Goal: Information Seeking & Learning: Learn about a topic

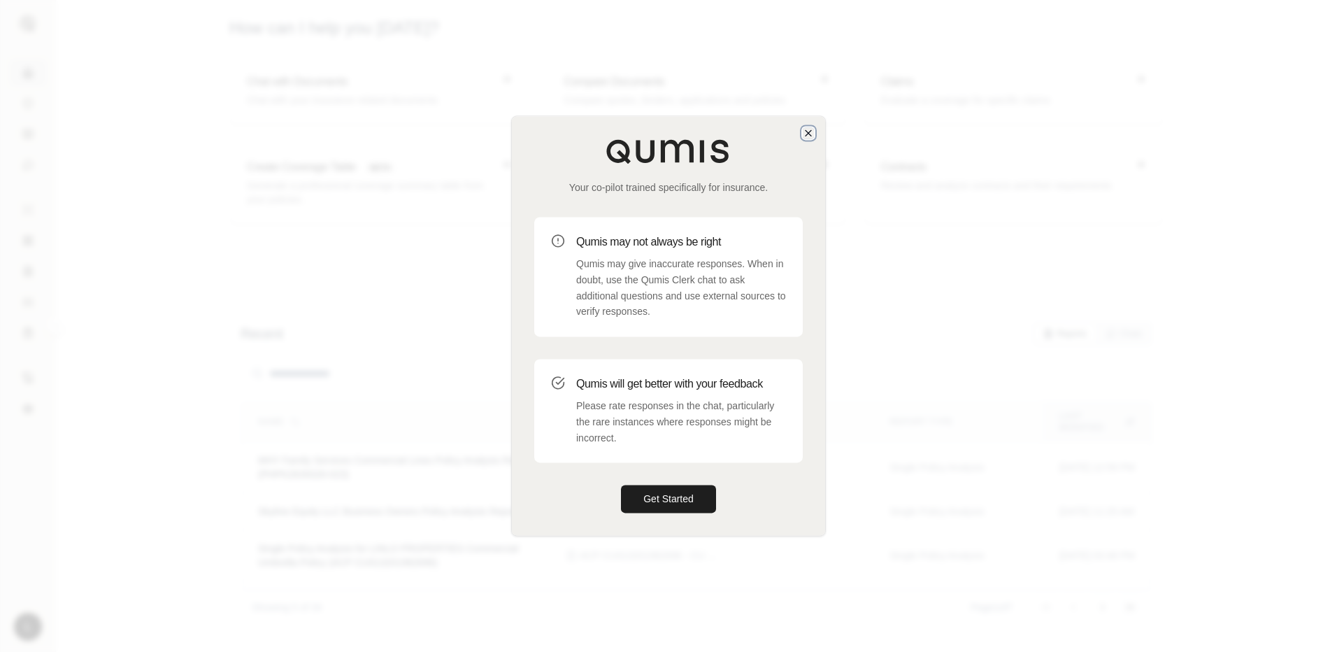
click at [804, 133] on icon "button" at bounding box center [808, 132] width 11 height 11
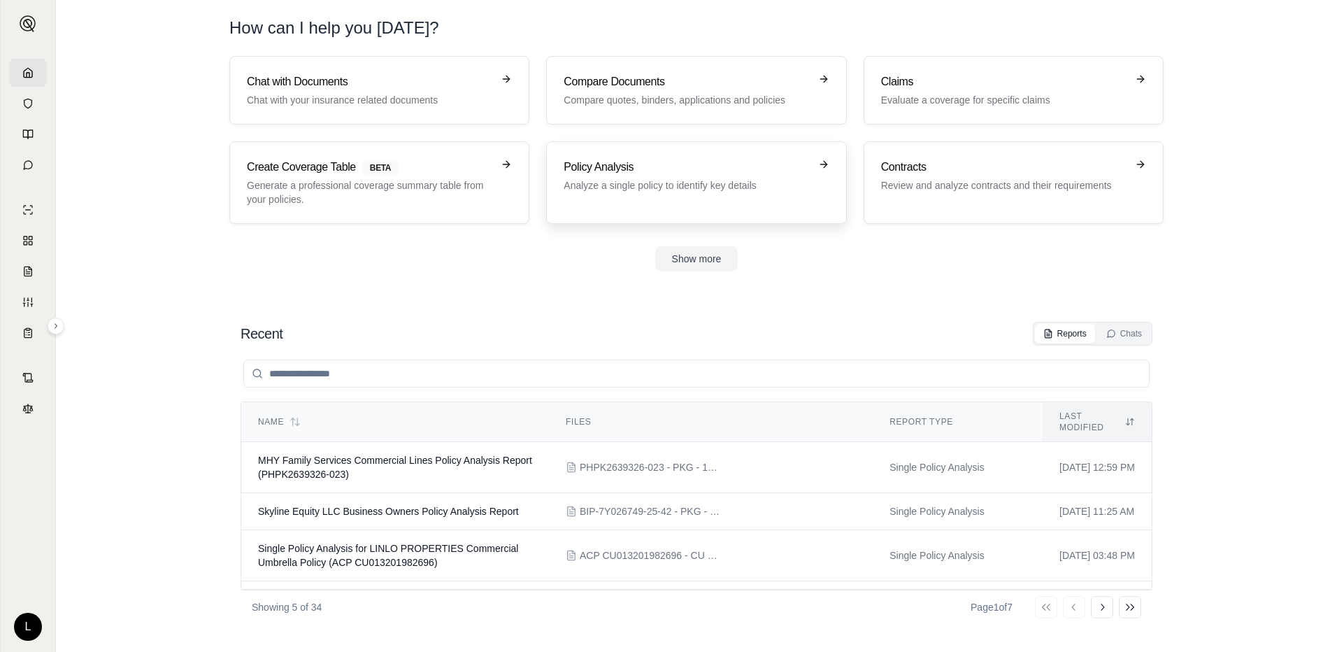
click at [627, 205] on div "Policy Analysis Analyze a single policy to identify key details" at bounding box center [696, 183] width 265 height 48
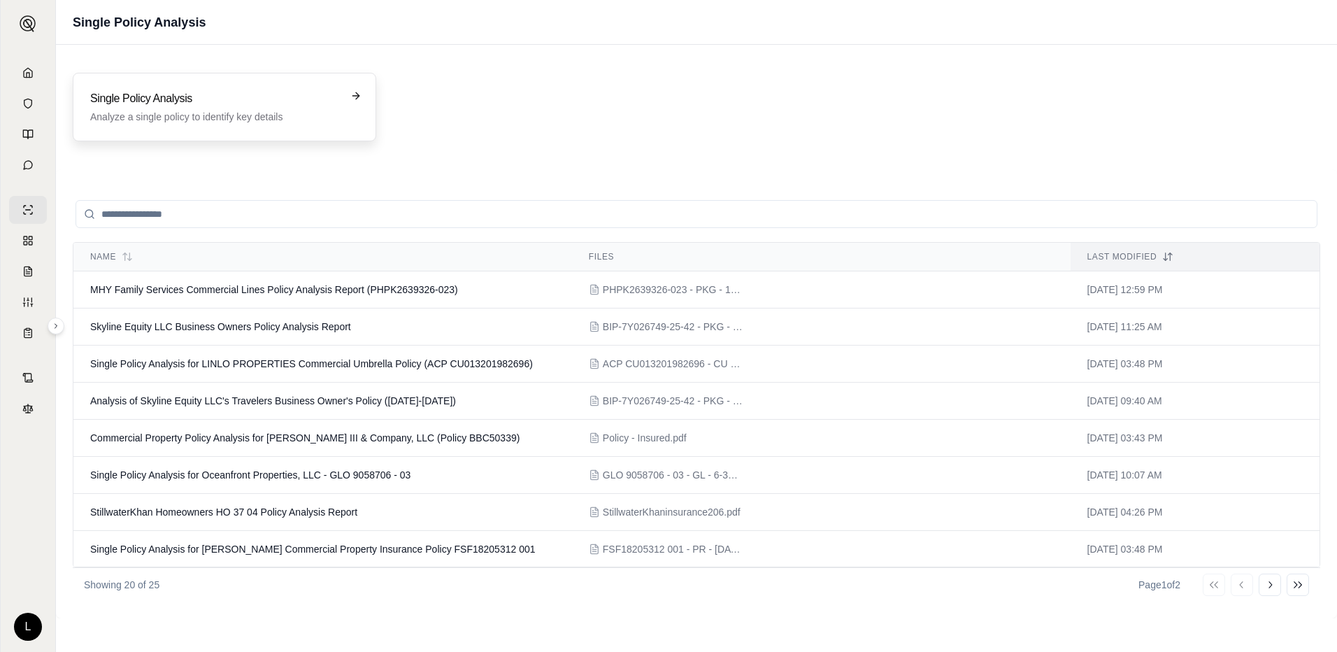
click at [209, 100] on h3 "Single Policy Analysis" at bounding box center [214, 98] width 249 height 17
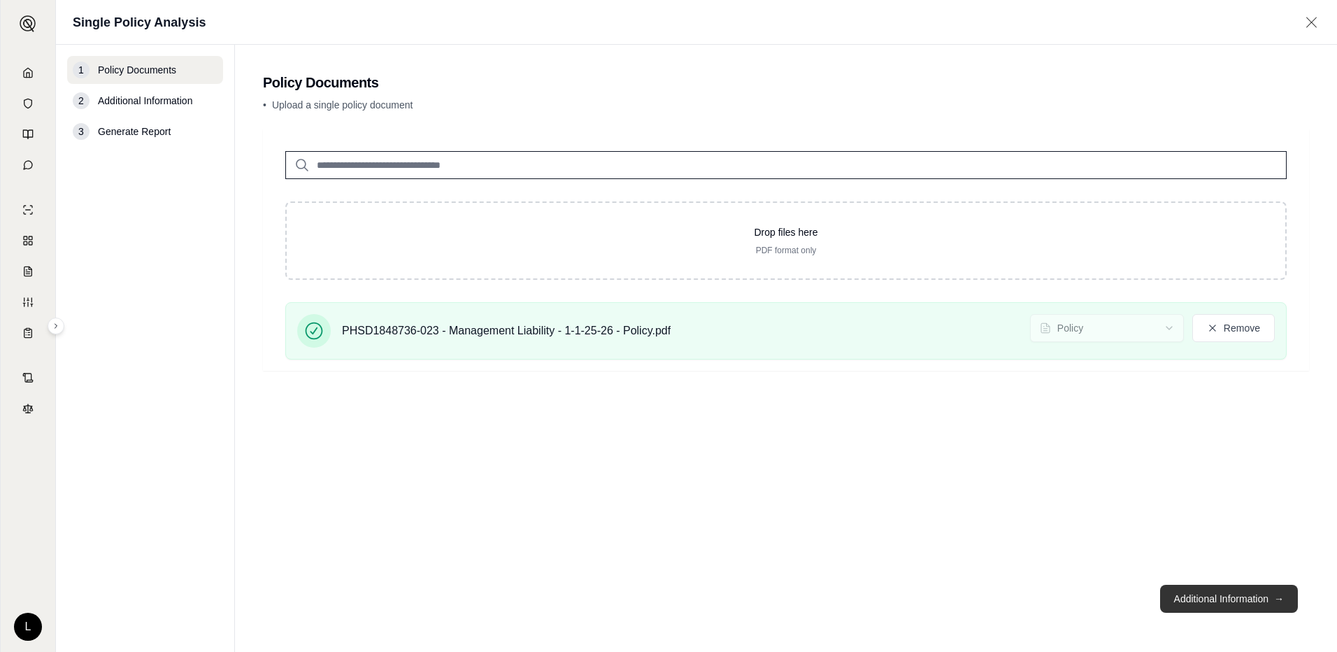
click at [1225, 605] on button "Additional Information →" at bounding box center [1229, 599] width 138 height 28
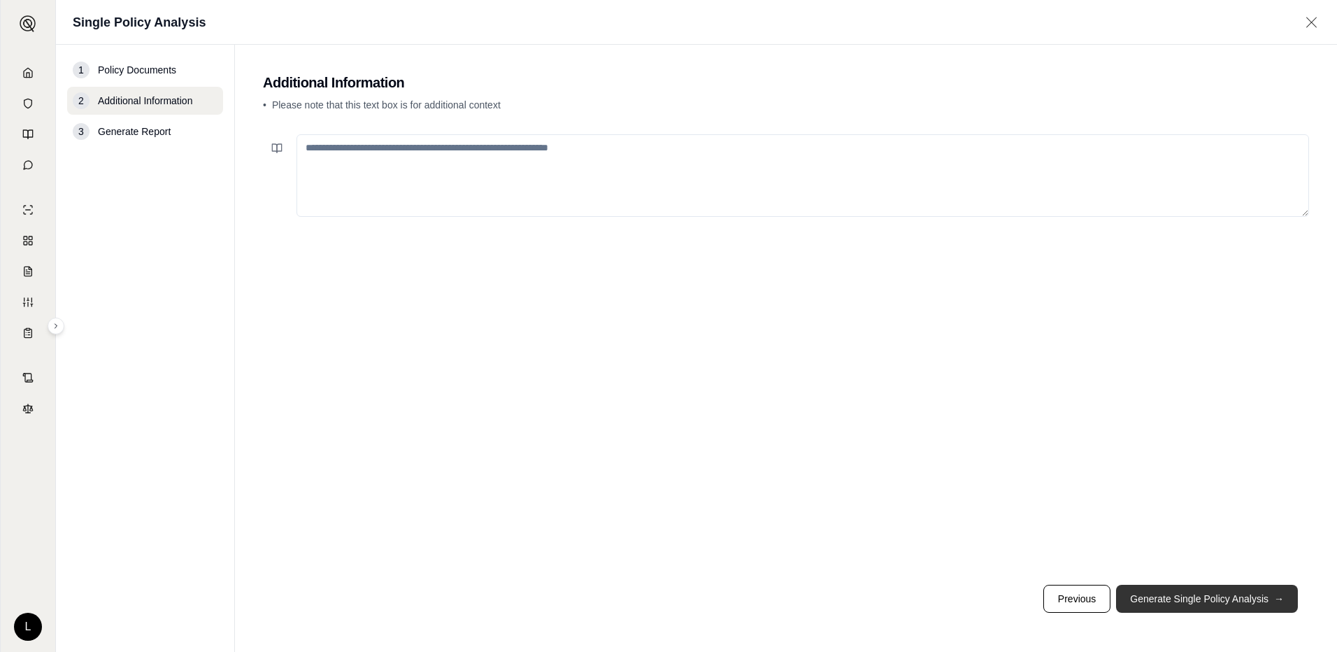
click at [1214, 597] on button "Generate Single Policy Analysis →" at bounding box center [1207, 599] width 182 height 28
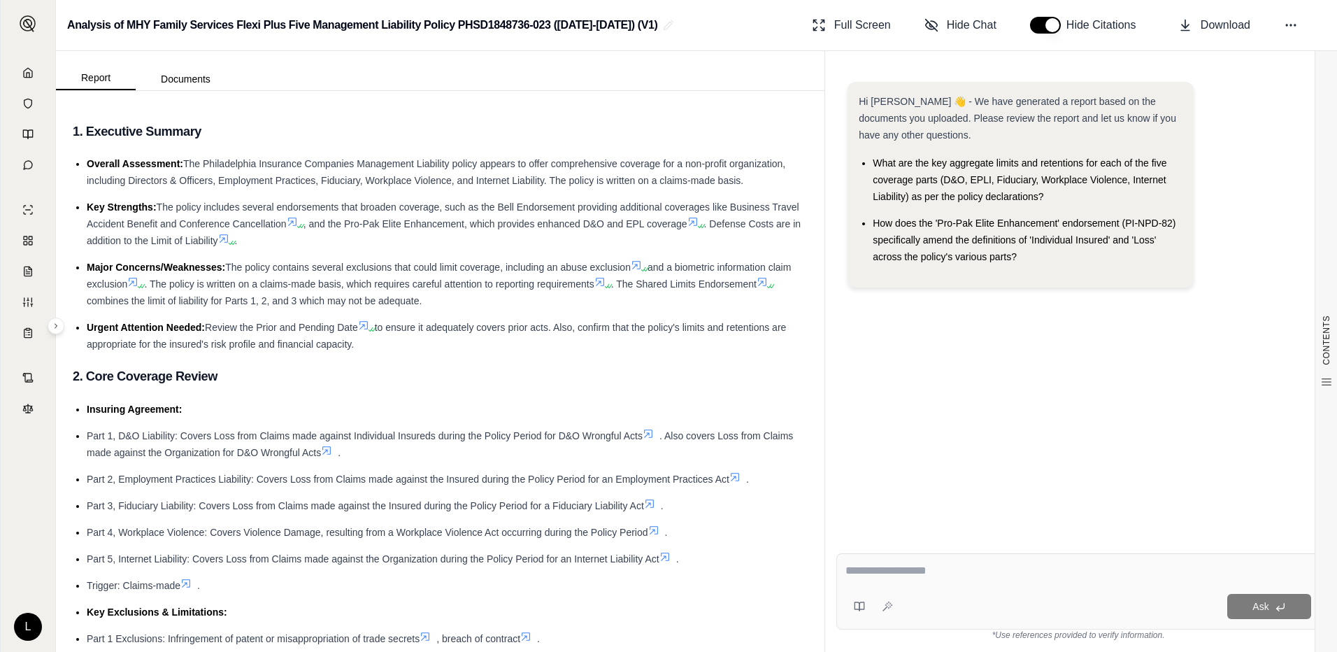
click at [949, 610] on div "Ask" at bounding box center [1105, 606] width 413 height 25
drag, startPoint x: 925, startPoint y: 578, endPoint x: 634, endPoint y: 527, distance: 294.7
click at [925, 578] on textarea at bounding box center [1079, 570] width 466 height 17
click at [653, 533] on icon at bounding box center [654, 530] width 8 height 8
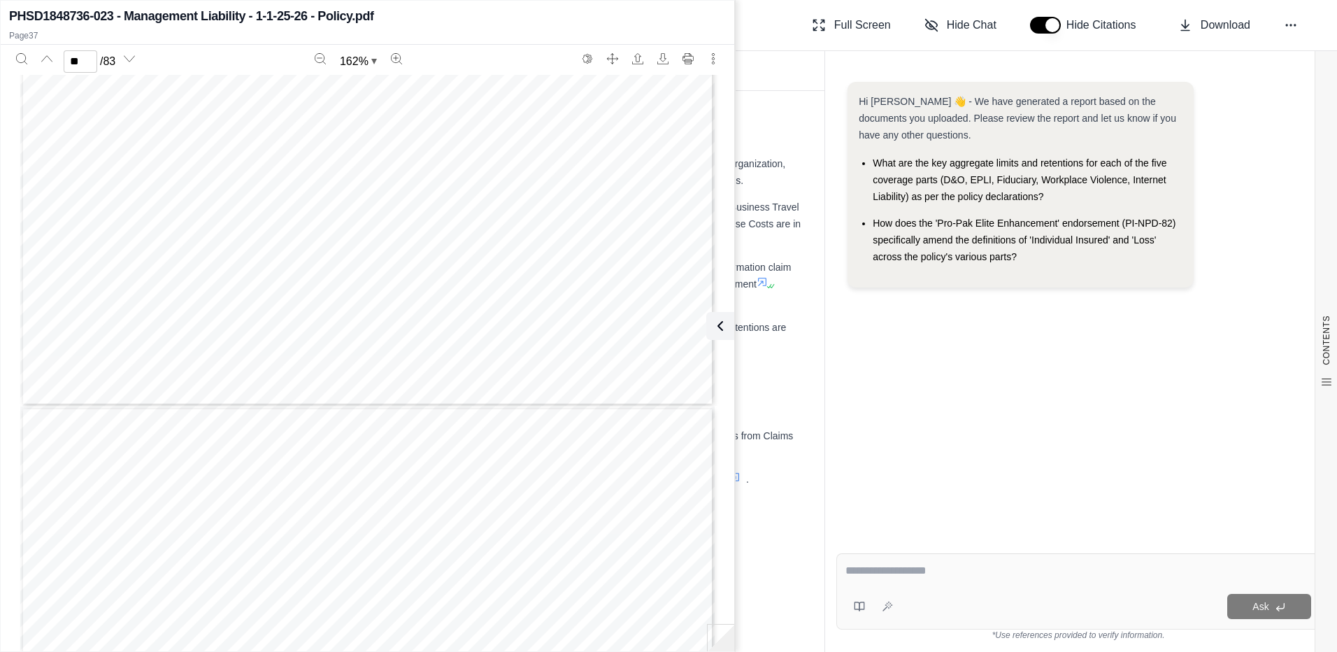
scroll to position [32879, 0]
type input "**"
click at [877, 571] on textarea at bounding box center [1079, 570] width 466 height 17
type textarea "*******"
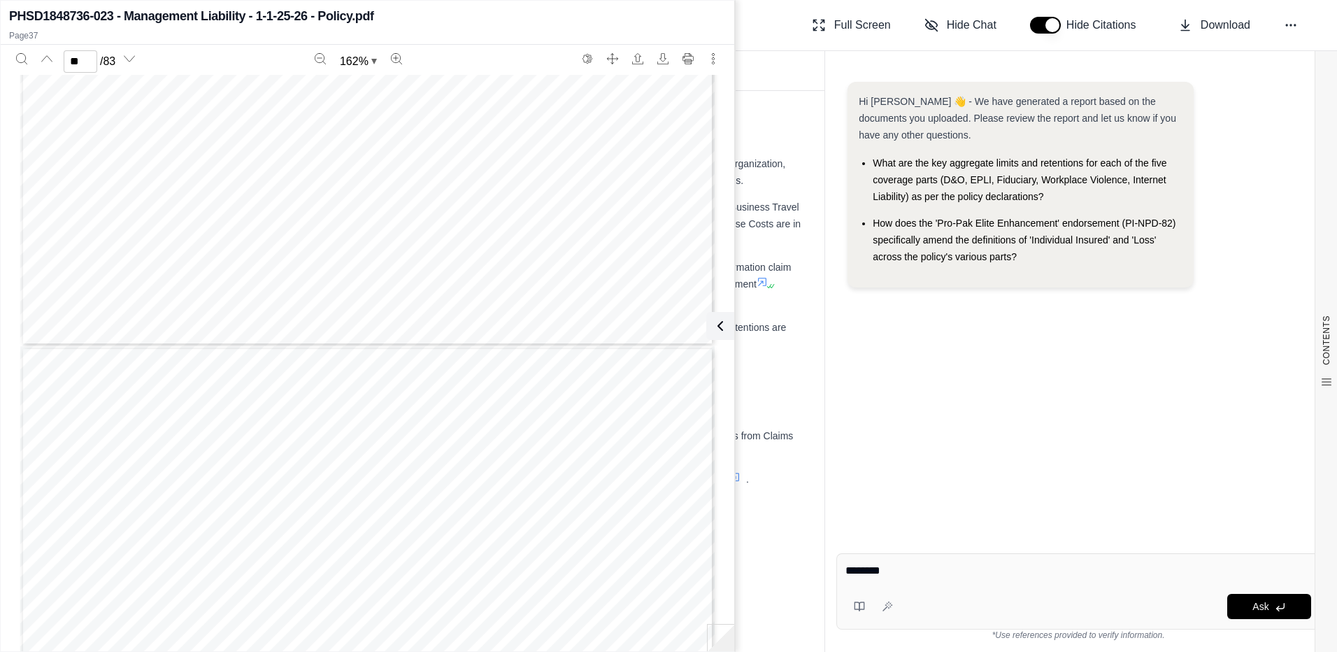
type input "**"
click at [1025, 573] on textarea "**********" at bounding box center [1079, 570] width 466 height 17
type textarea "**********"
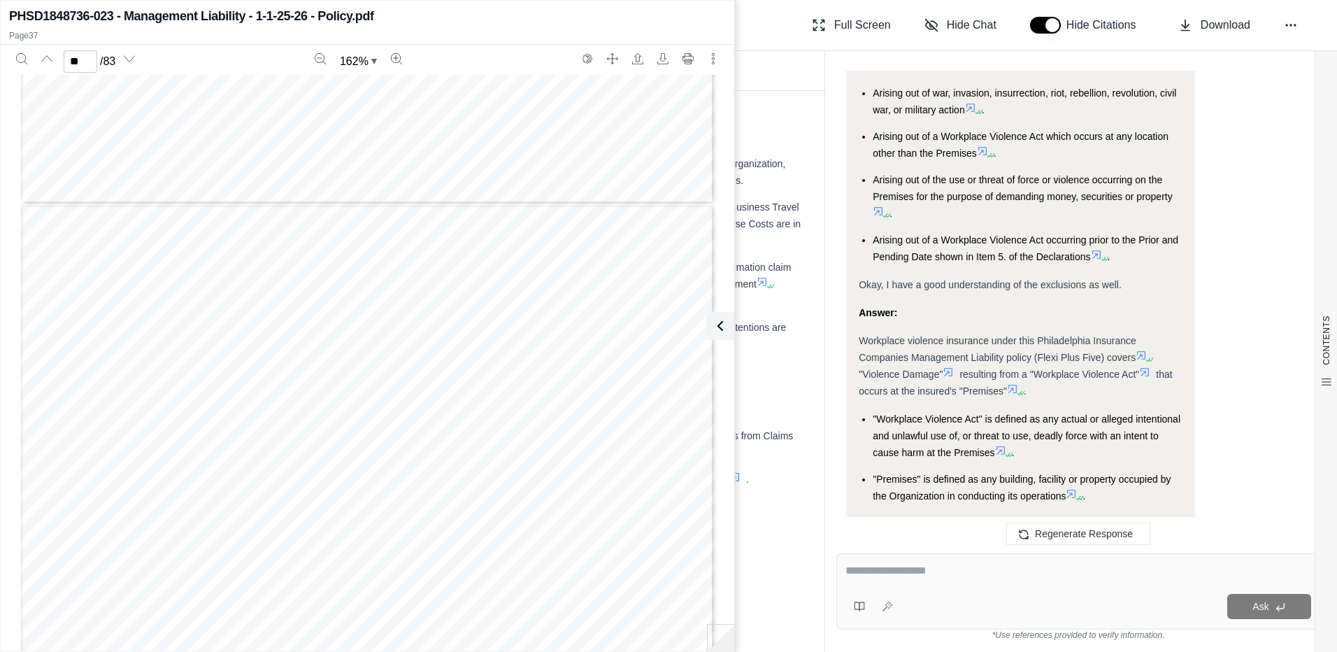
scroll to position [33438, 0]
type input "**"
click at [212, 381] on div "PI-NPD-2 (01/02) Page 8 of 21 PHILADELPHIA INSURANCE COMPANIES 2. The Salary or…" at bounding box center [367, 363] width 695 height 899
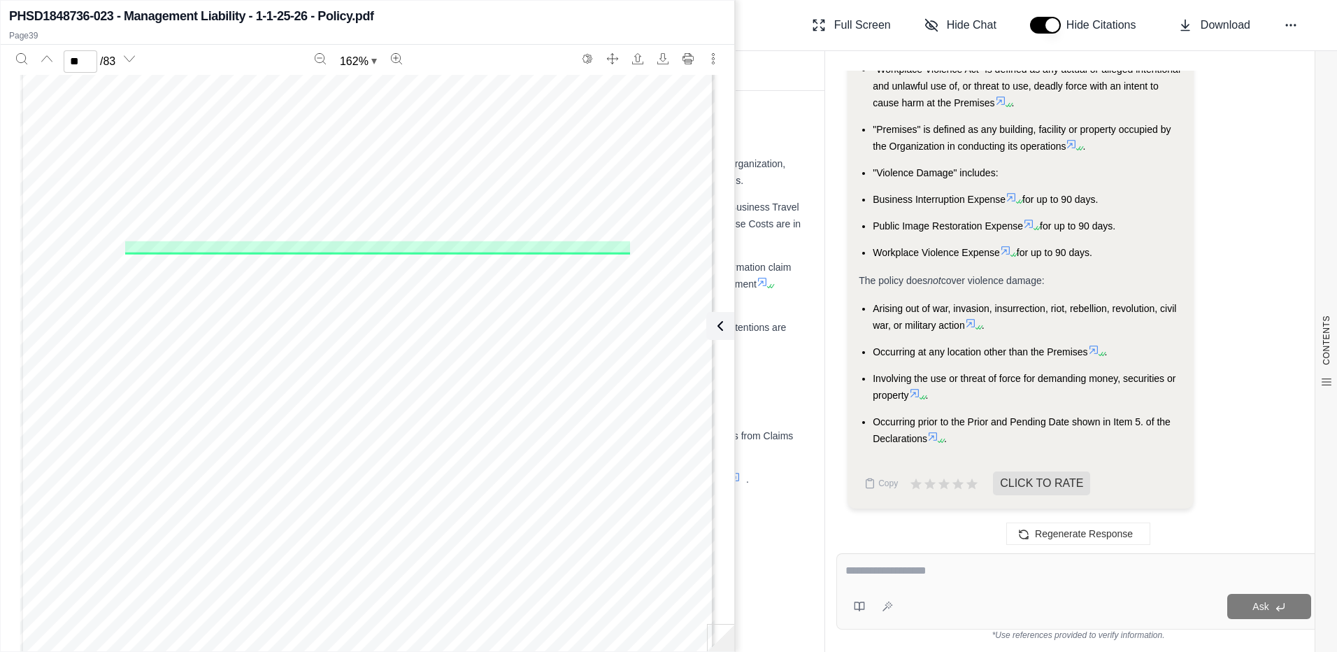
scroll to position [34117, 0]
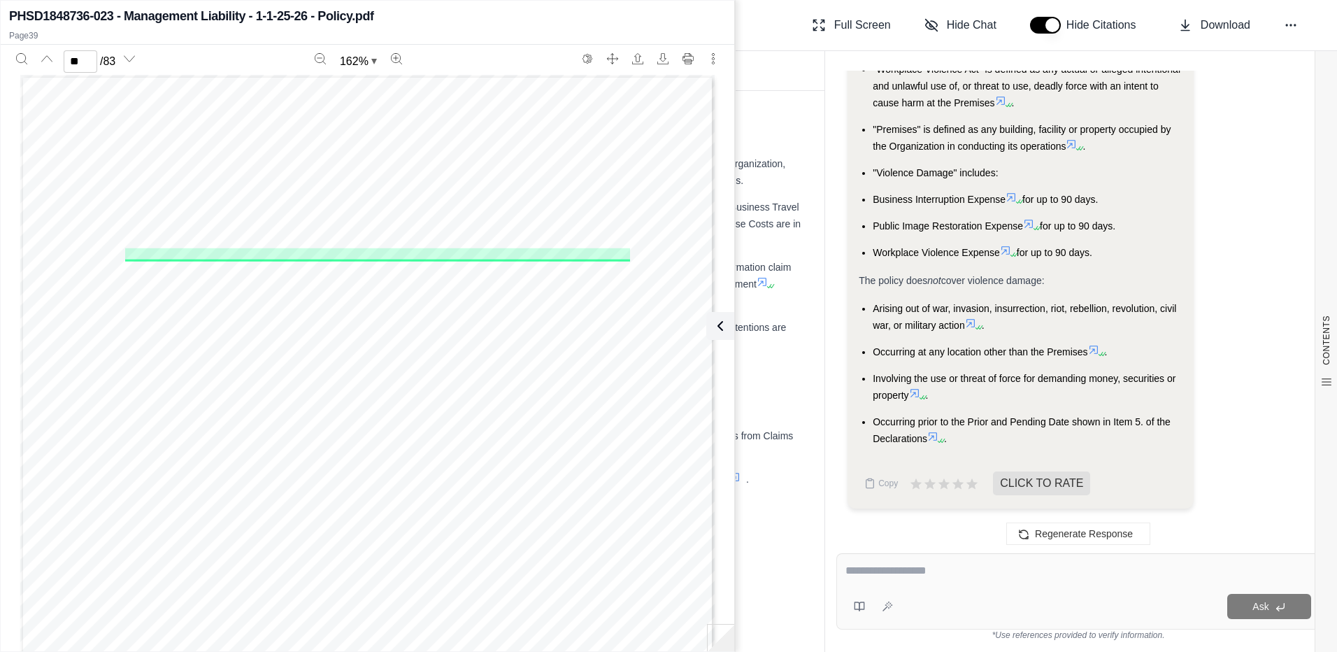
click at [942, 584] on div "Ask" at bounding box center [1079, 591] width 484 height 76
type textarea "*"
type textarea "**********"
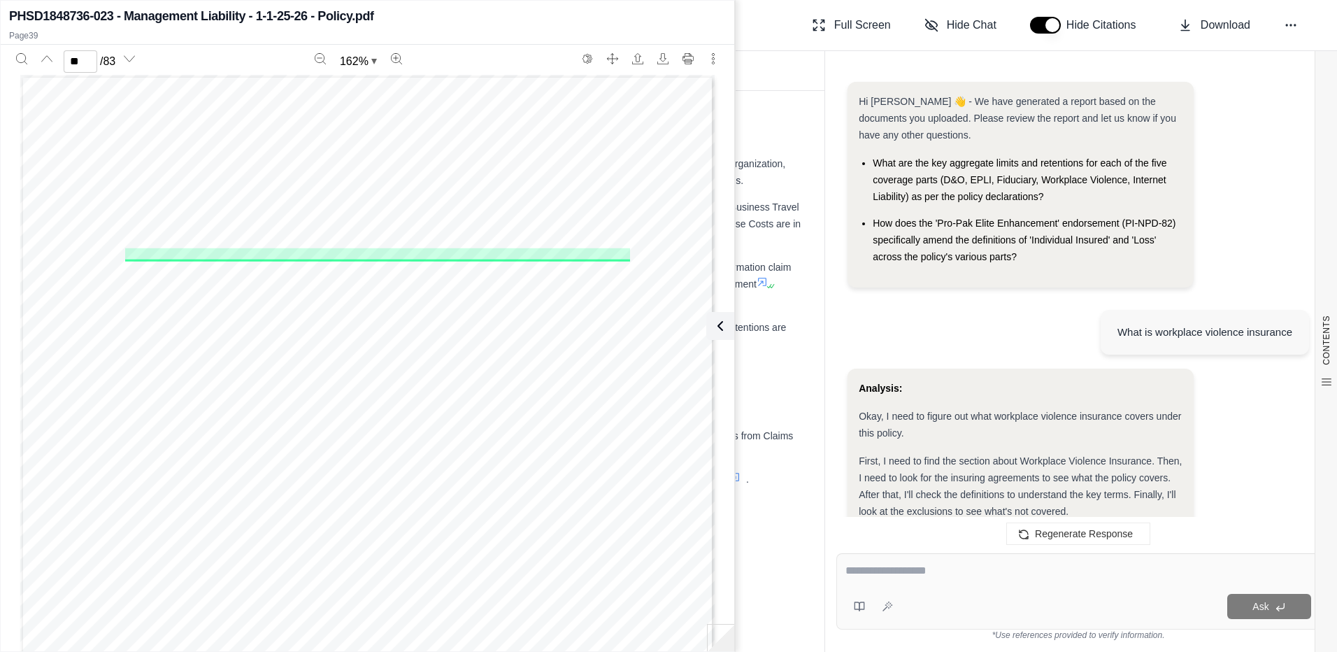
scroll to position [2142, 0]
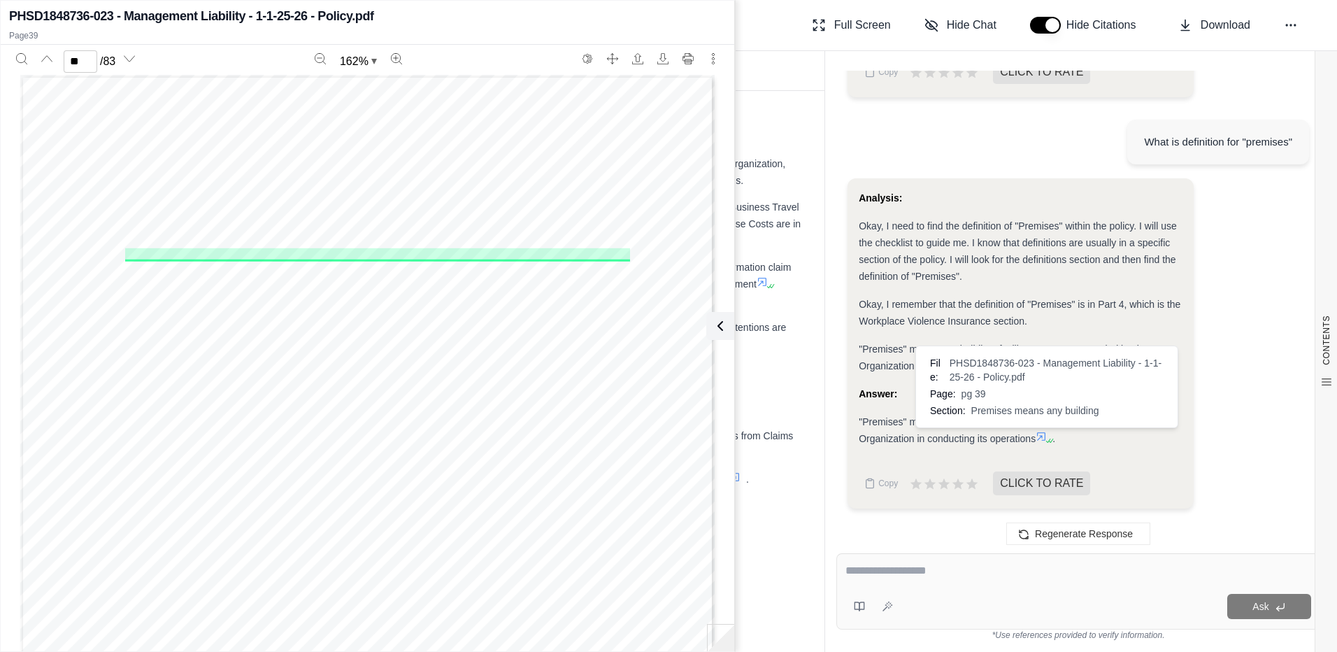
click at [1047, 436] on icon at bounding box center [1048, 440] width 8 height 8
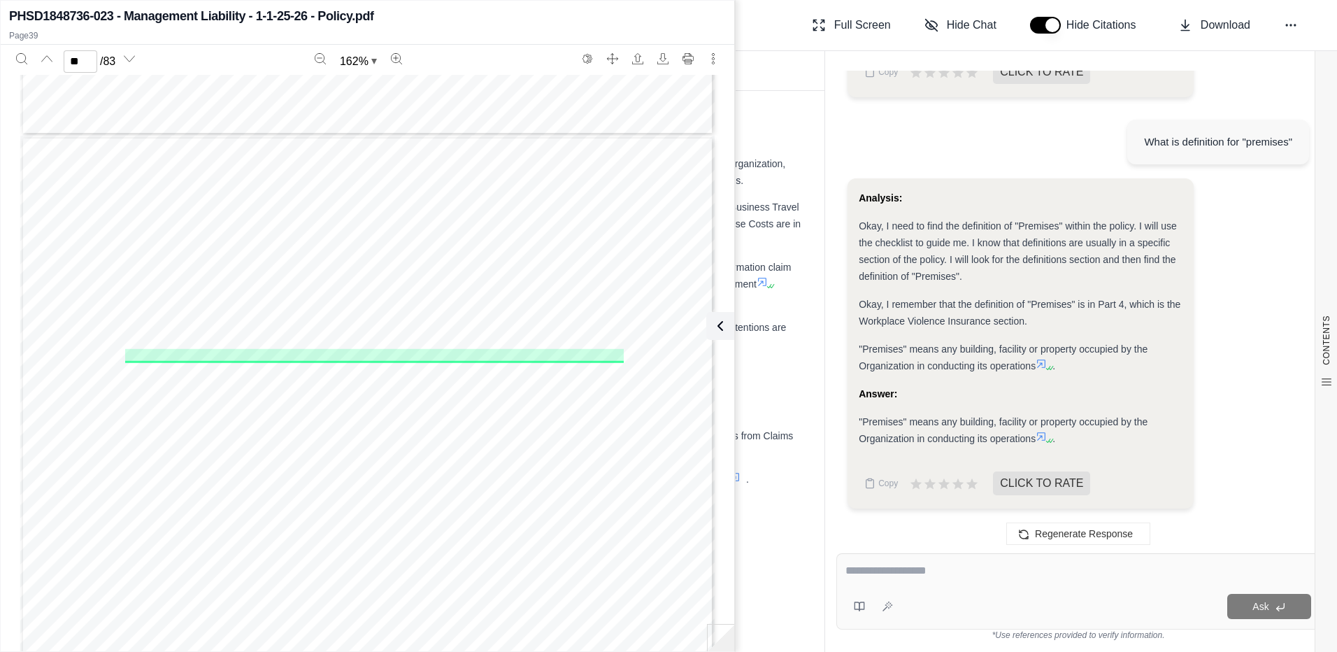
scroll to position [34187, 0]
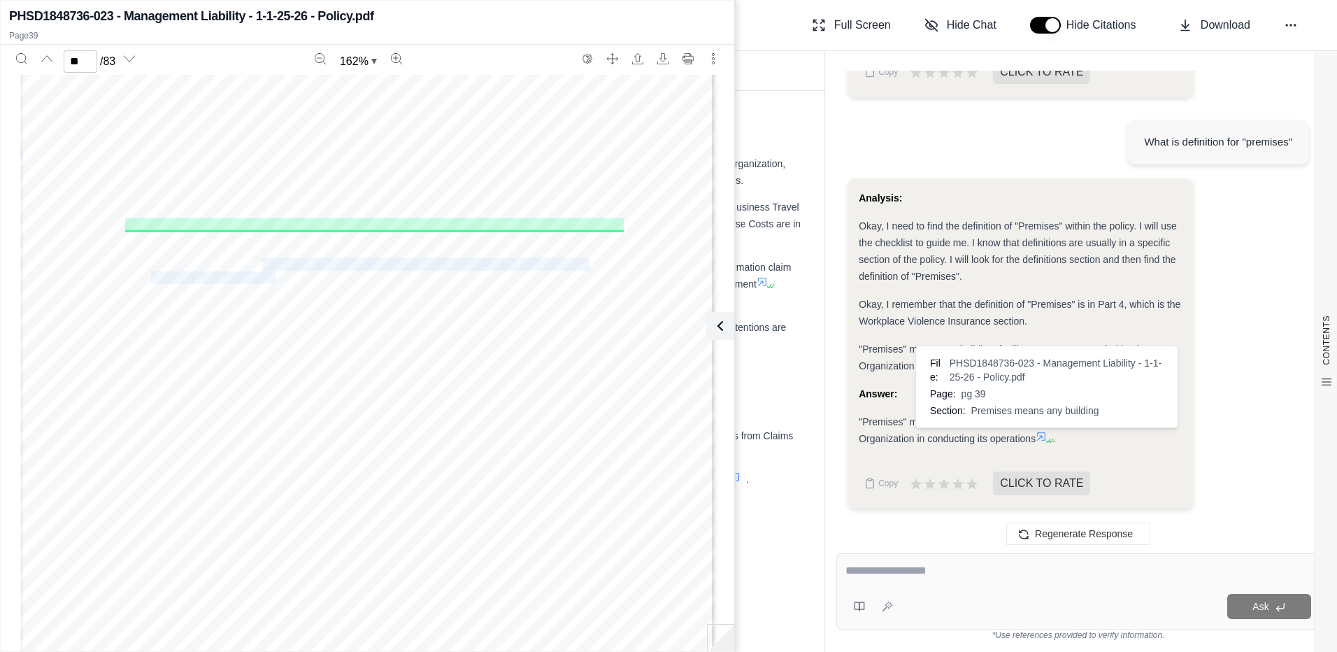
drag, startPoint x: 271, startPoint y: 273, endPoint x: 228, endPoint y: 256, distance: 46.8
click at [228, 256] on div "PI-NPD-2 (01/02) Page 8 of 21 PHILADELPHIA INSURANCE COMPANIES 2. The Salary or…" at bounding box center [367, 454] width 695 height 899
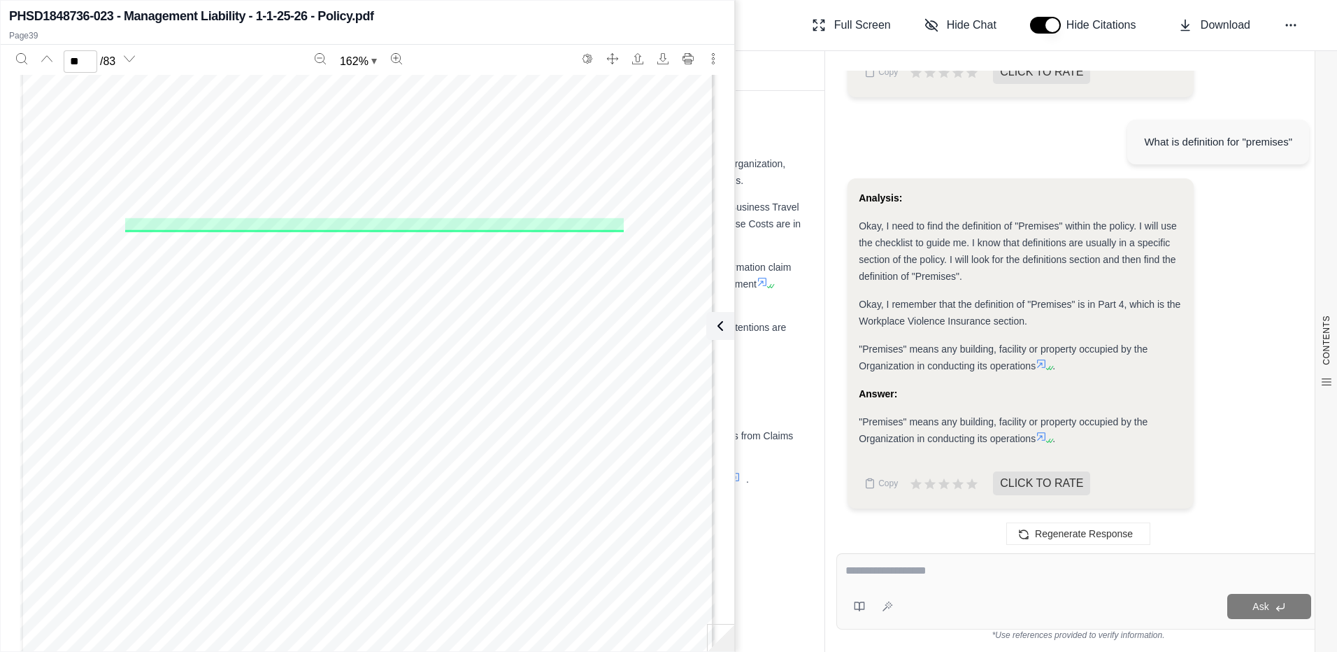
drag, startPoint x: 228, startPoint y: 256, endPoint x: 195, endPoint y: 235, distance: 39.0
click at [195, 235] on span "its operations." at bounding box center [186, 237] width 71 height 11
click at [214, 239] on span "its operations." at bounding box center [186, 237] width 71 height 11
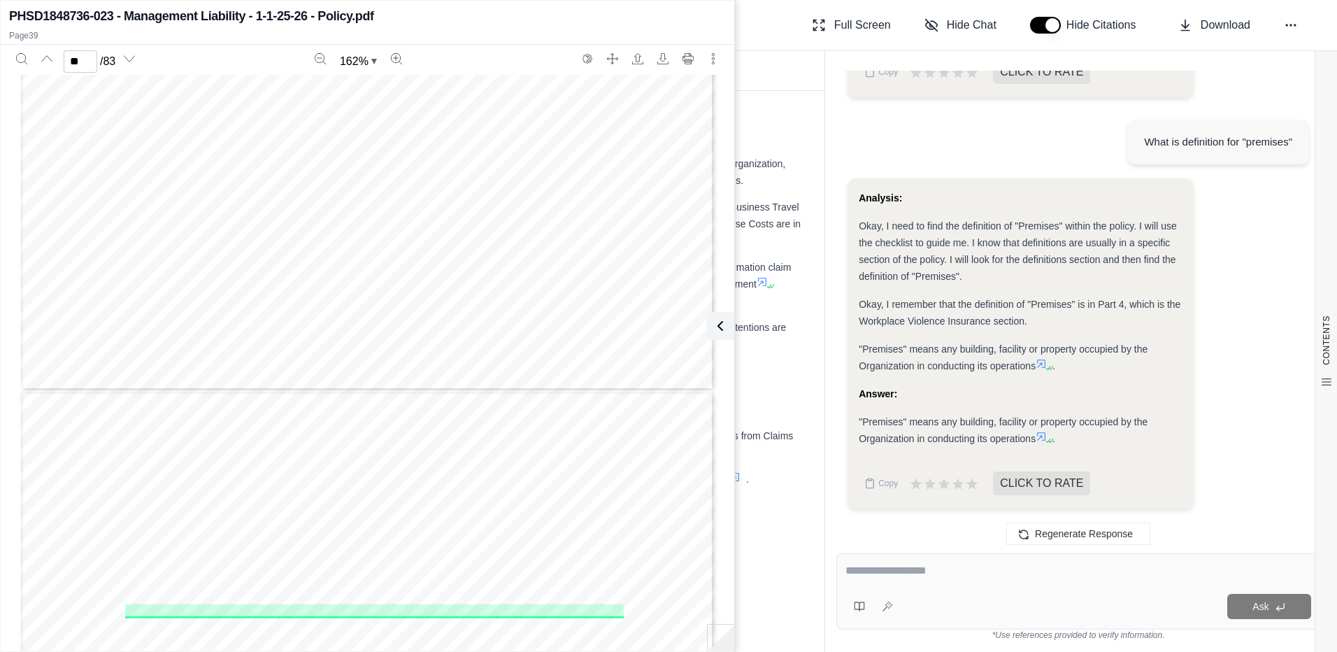
scroll to position [33767, 0]
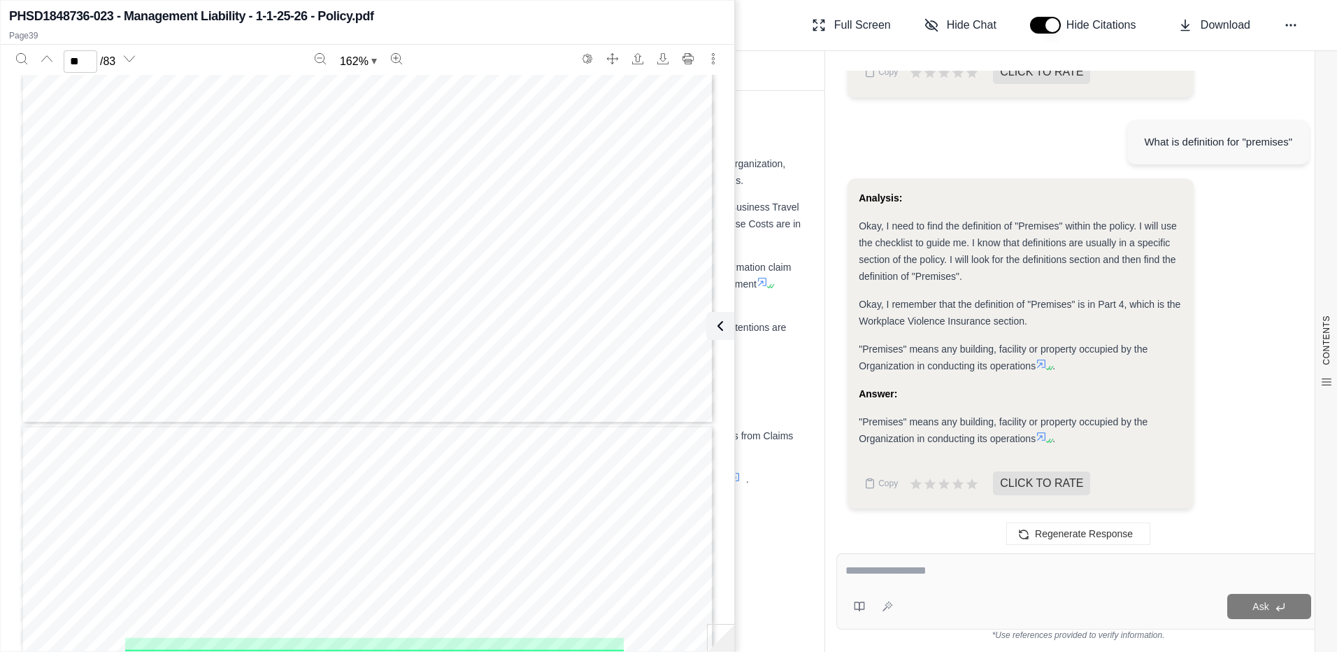
click at [931, 576] on textarea at bounding box center [1079, 570] width 466 height 17
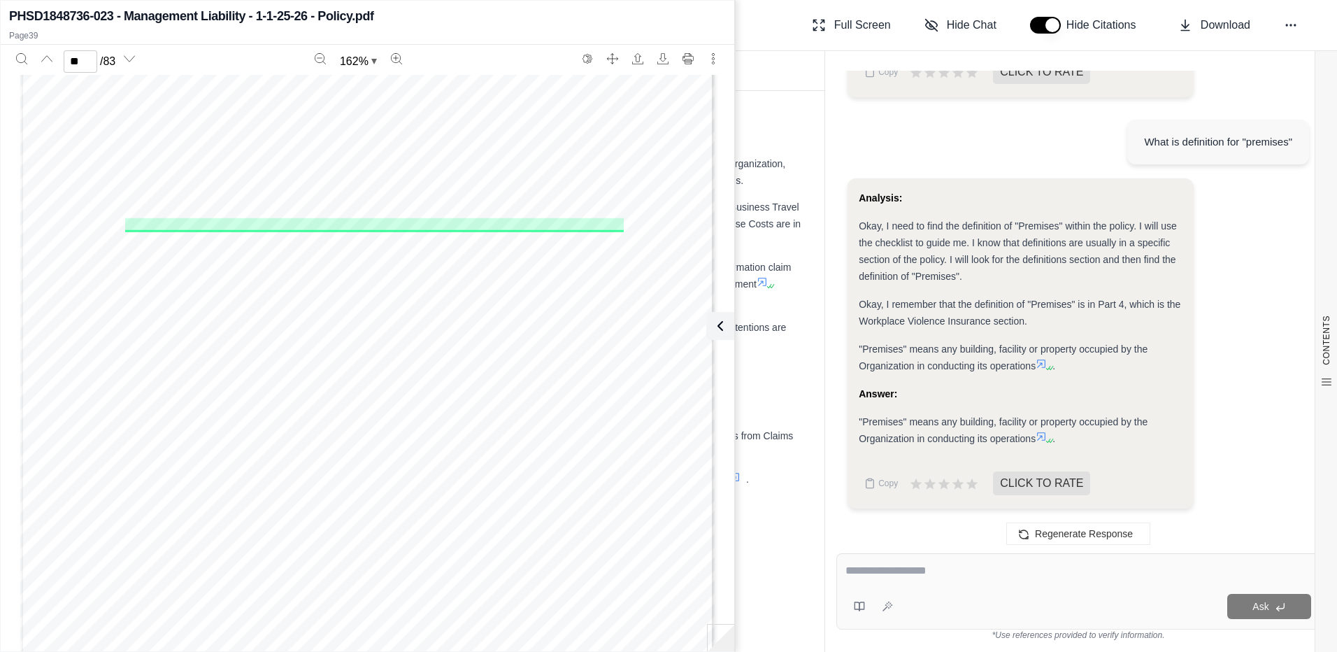
scroll to position [33977, 0]
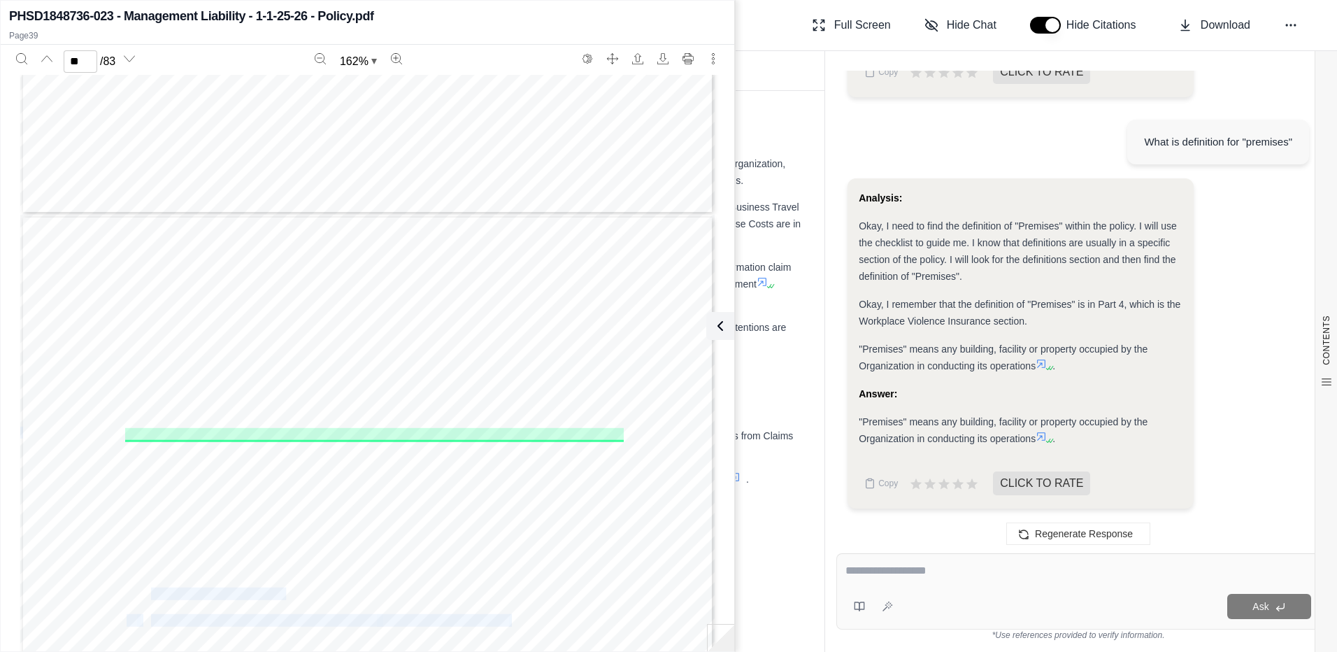
drag, startPoint x: 222, startPoint y: 446, endPoint x: 142, endPoint y: 432, distance: 81.8
click at [142, 432] on div "PI-NPD-2 (01/02) Page 8 of 21 PHILADELPHIA INSURANCE COMPANIES 2. The Salary or…" at bounding box center [367, 664] width 695 height 899
drag, startPoint x: 142, startPoint y: 432, endPoint x: 217, endPoint y: 450, distance: 77.0
click at [217, 450] on div "PI-NPD-2 (01/02) Page 8 of 21 PHILADELPHIA INSURANCE COMPANIES 2. The Salary or…" at bounding box center [367, 664] width 695 height 899
drag, startPoint x: 217, startPoint y: 450, endPoint x: 187, endPoint y: 453, distance: 29.6
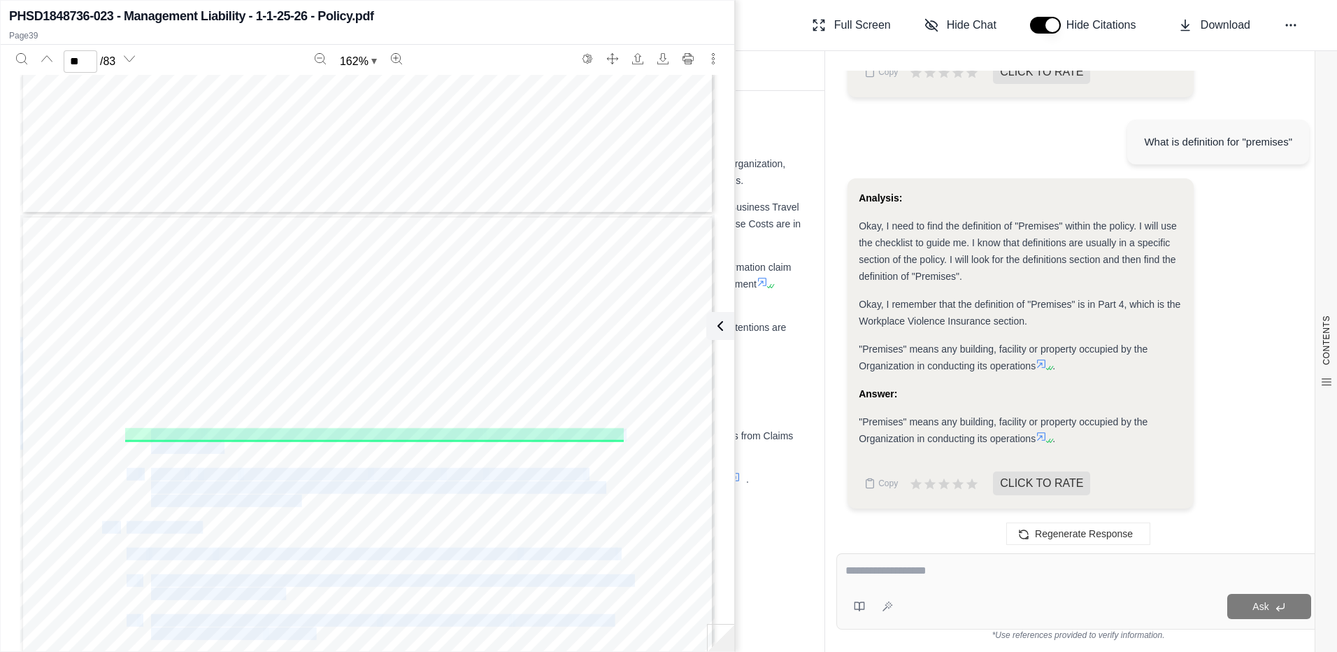
click at [188, 450] on span "its operations." at bounding box center [186, 447] width 71 height 11
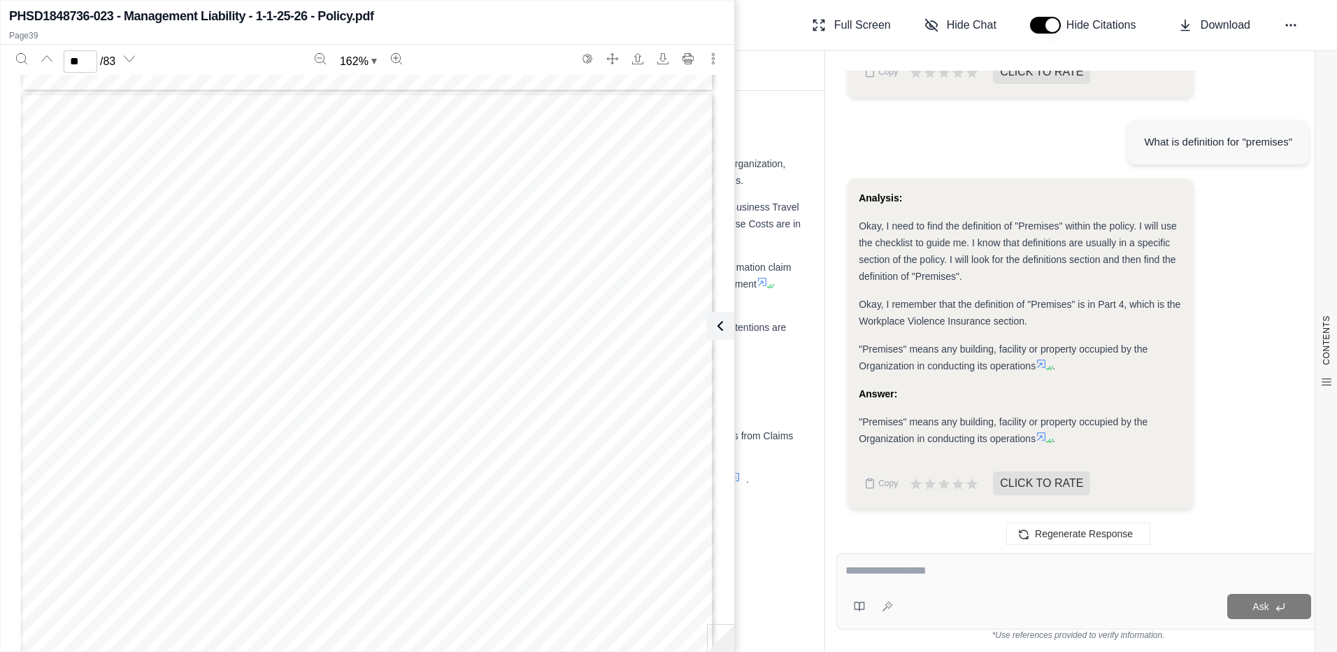
scroll to position [38663, 0]
drag, startPoint x: 177, startPoint y: 401, endPoint x: 328, endPoint y: 413, distance: 151.6
click at [328, 413] on div "PI-NPD-2 (01/02) Page 13 of 21 PHILADELPHIA INSURANCE COMPANIES O. Wrongful Act…" at bounding box center [367, 471] width 695 height 899
drag, startPoint x: 328, startPoint y: 413, endPoint x: 314, endPoint y: 470, distance: 58.4
click at [314, 470] on div "PI-NPD-2 (01/02) Page 13 of 21 PHILADELPHIA INSURANCE COMPANIES O. Wrongful Act…" at bounding box center [367, 471] width 695 height 899
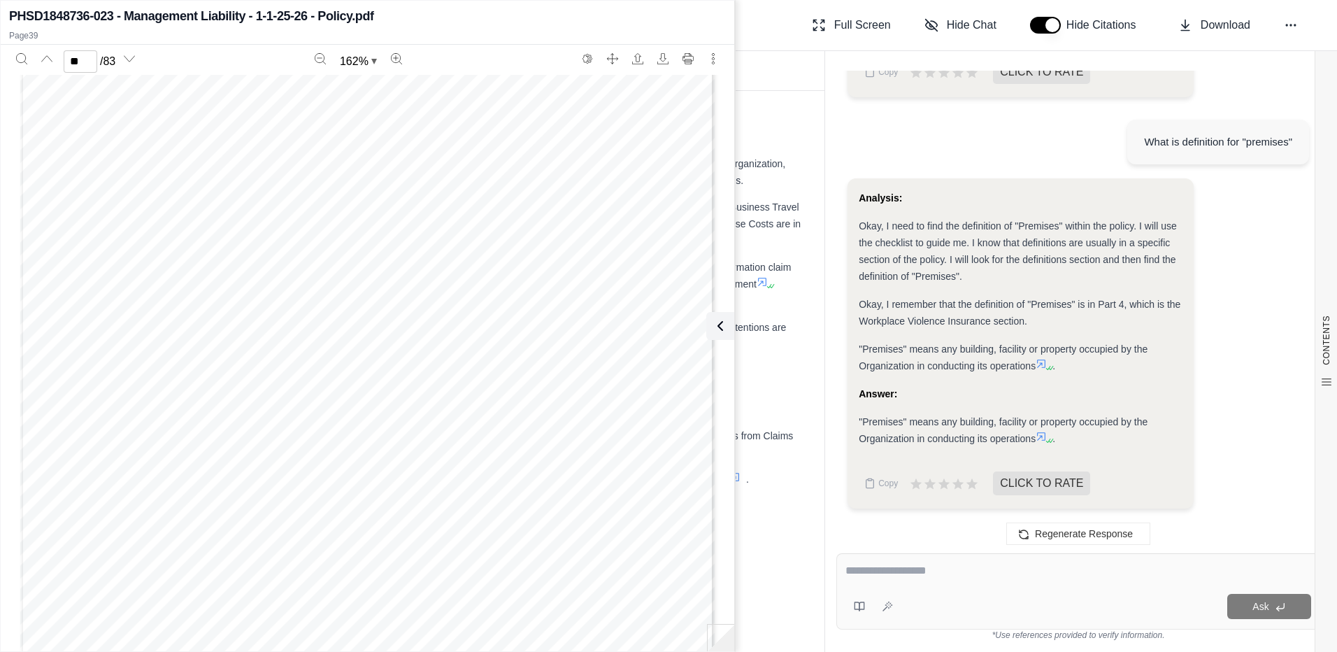
scroll to position [41671, 0]
click at [551, 316] on span "Workplace Violence Act" at bounding box center [512, 318] width 128 height 11
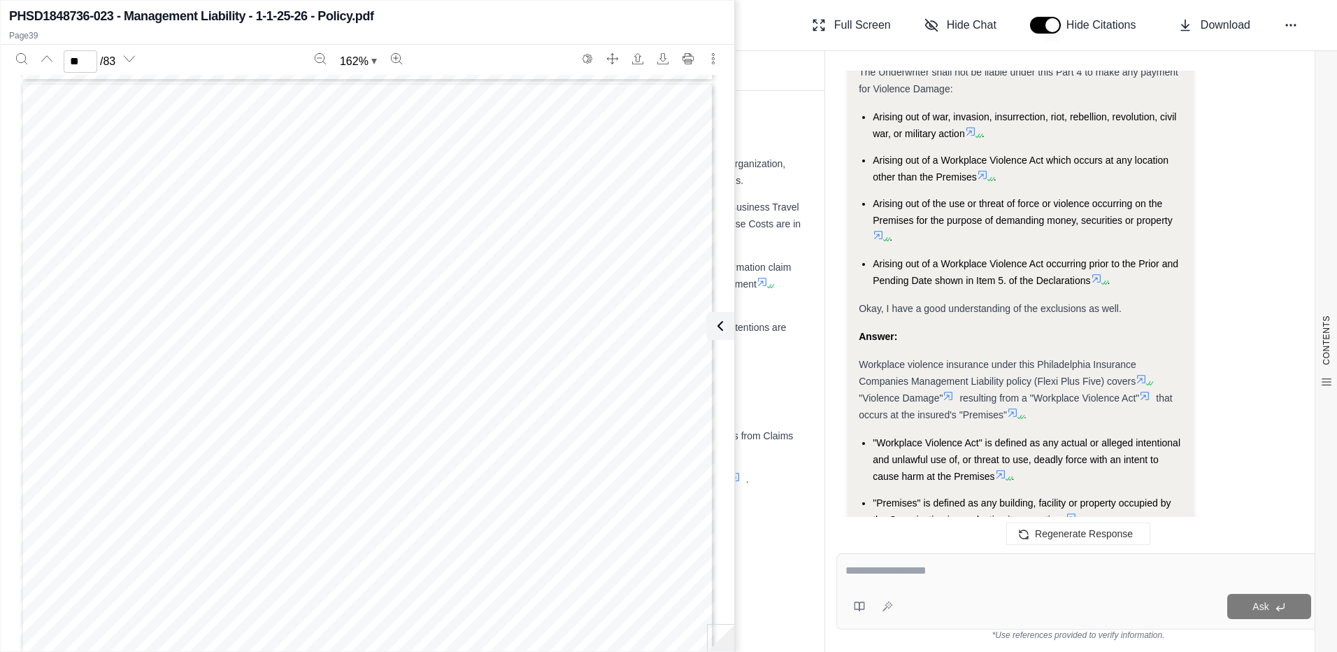
scroll to position [1512, 0]
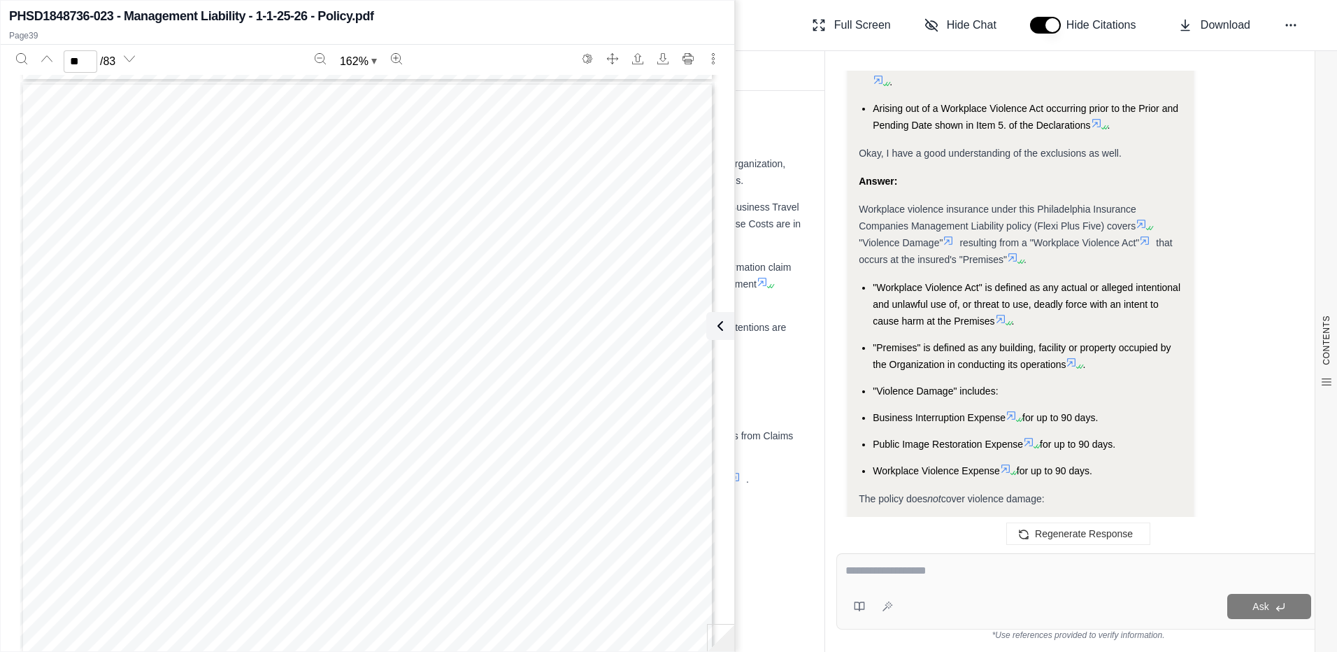
click at [1031, 309] on span ""Workplace Violence Act" is defined as any actual or alleged intentional and un…" at bounding box center [1027, 304] width 308 height 45
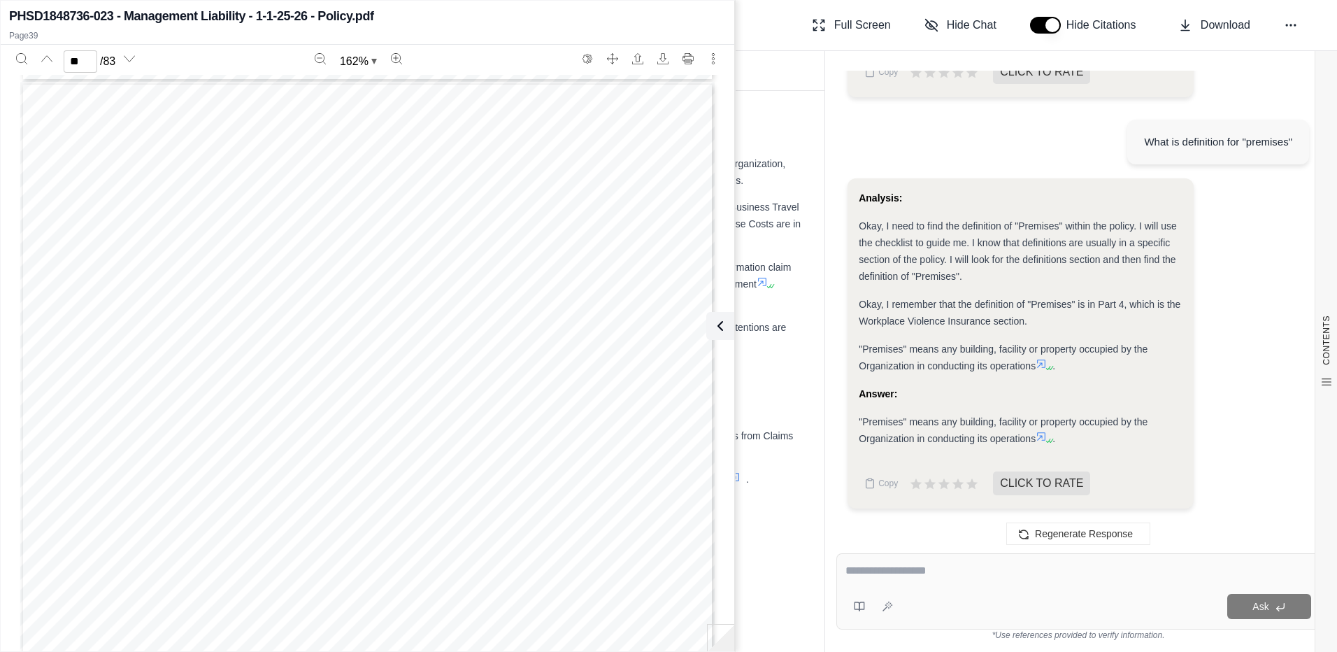
click at [1000, 318] on div "Hi Lillian 👋 - We have generated a report based on the documents you uploaded. …" at bounding box center [1079, 301] width 484 height 460
click at [946, 239] on div "Hi Lillian 👋 - We have generated a report based on the documents you uploaded. …" at bounding box center [1079, 301] width 484 height 460
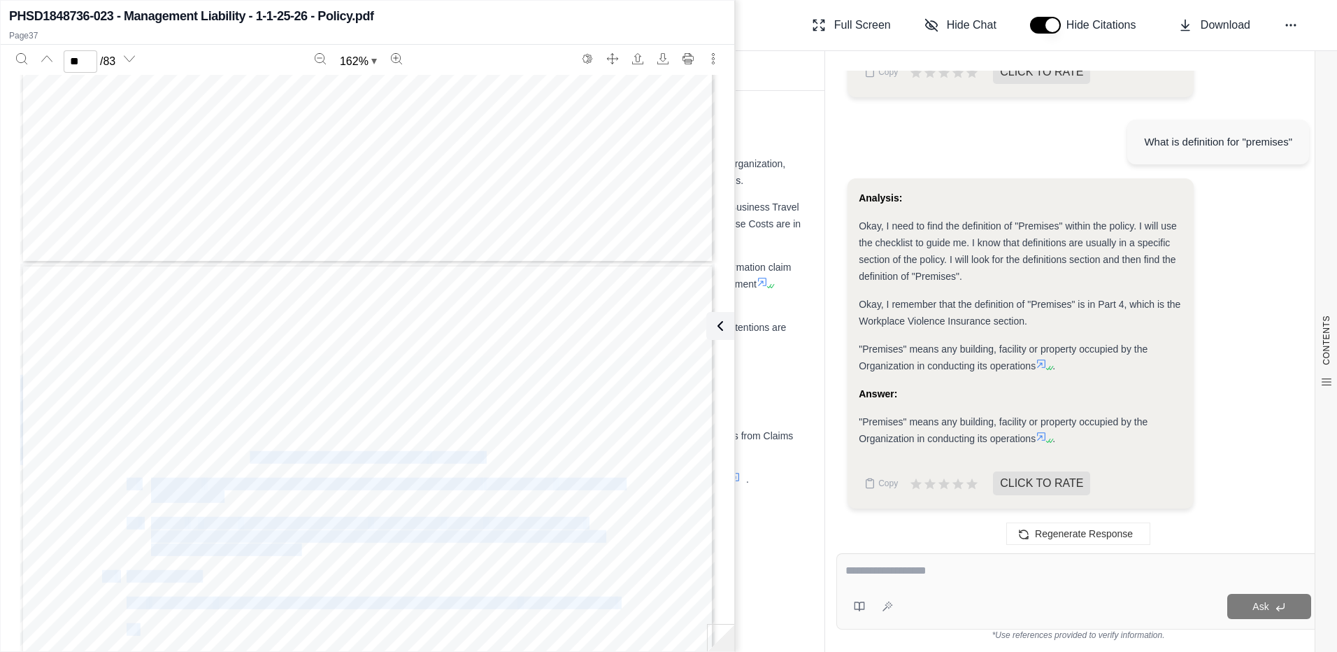
drag, startPoint x: 496, startPoint y: 466, endPoint x: 242, endPoint y: 460, distance: 254.0
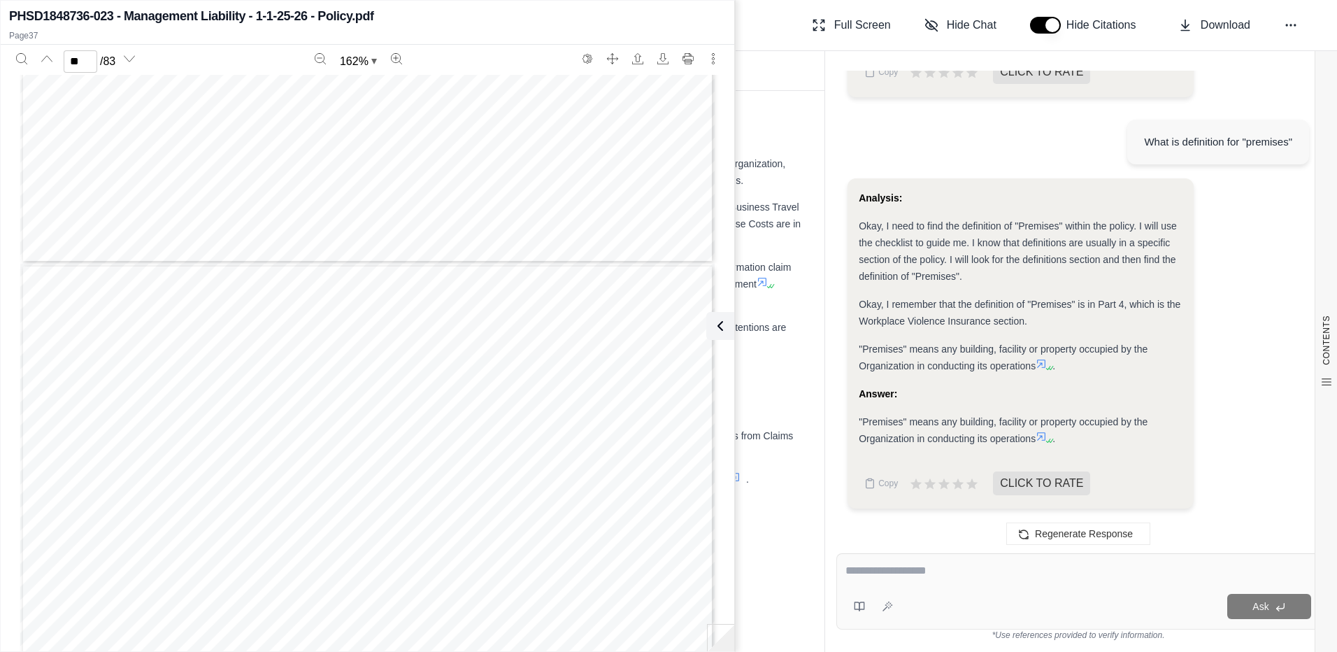
drag, startPoint x: 242, startPoint y: 460, endPoint x: 153, endPoint y: 439, distance: 91.1
click at [153, 439] on span "Workplace Violence Act" at bounding box center [215, 444] width 128 height 11
drag, startPoint x: 145, startPoint y: 439, endPoint x: 207, endPoint y: 495, distance: 82.7
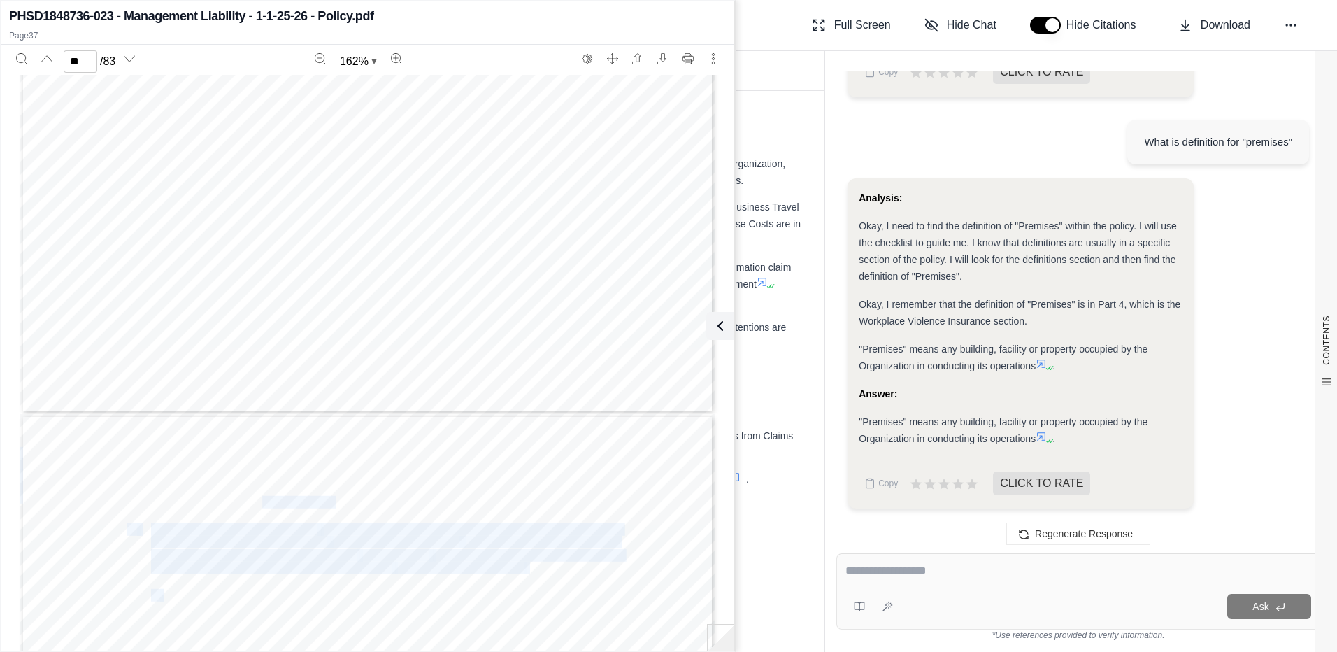
drag, startPoint x: 341, startPoint y: 506, endPoint x: 258, endPoint y: 504, distance: 82.6
drag, startPoint x: 258, startPoint y: 504, endPoint x: 406, endPoint y: 504, distance: 147.6
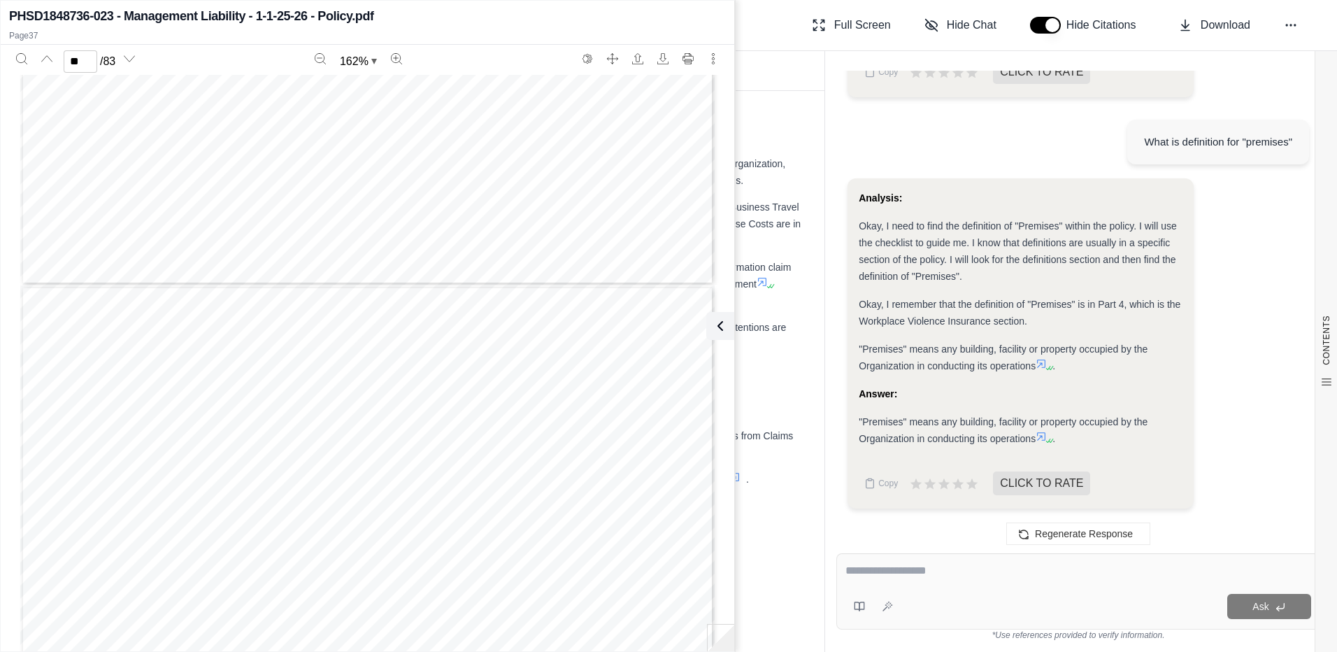
scroll to position [32949, 0]
type input "**"
click at [902, 570] on textarea at bounding box center [1079, 570] width 466 height 17
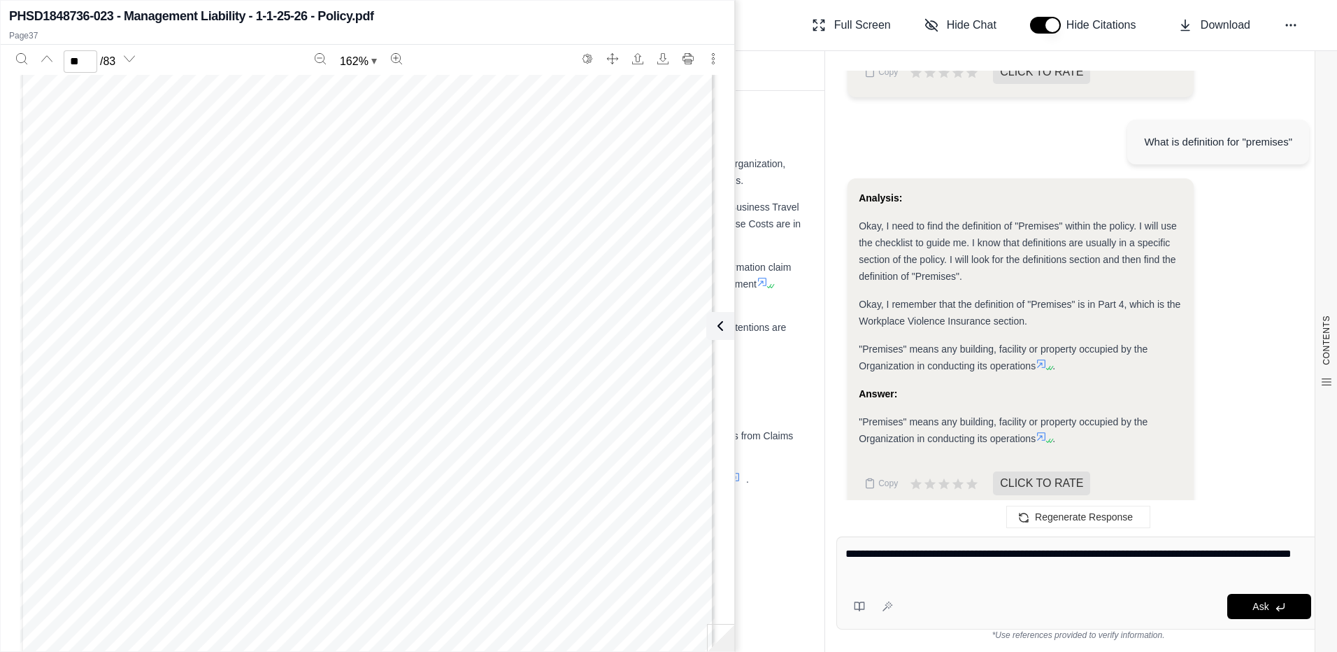
type textarea "**********"
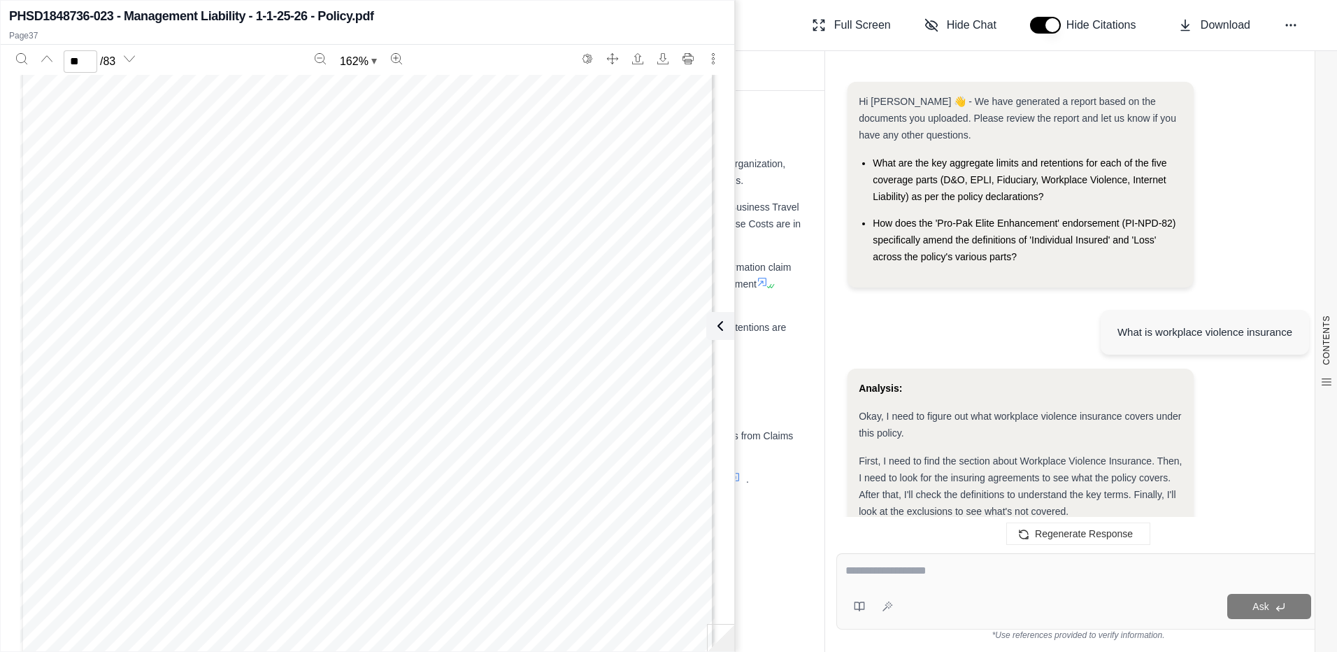
scroll to position [3379, 0]
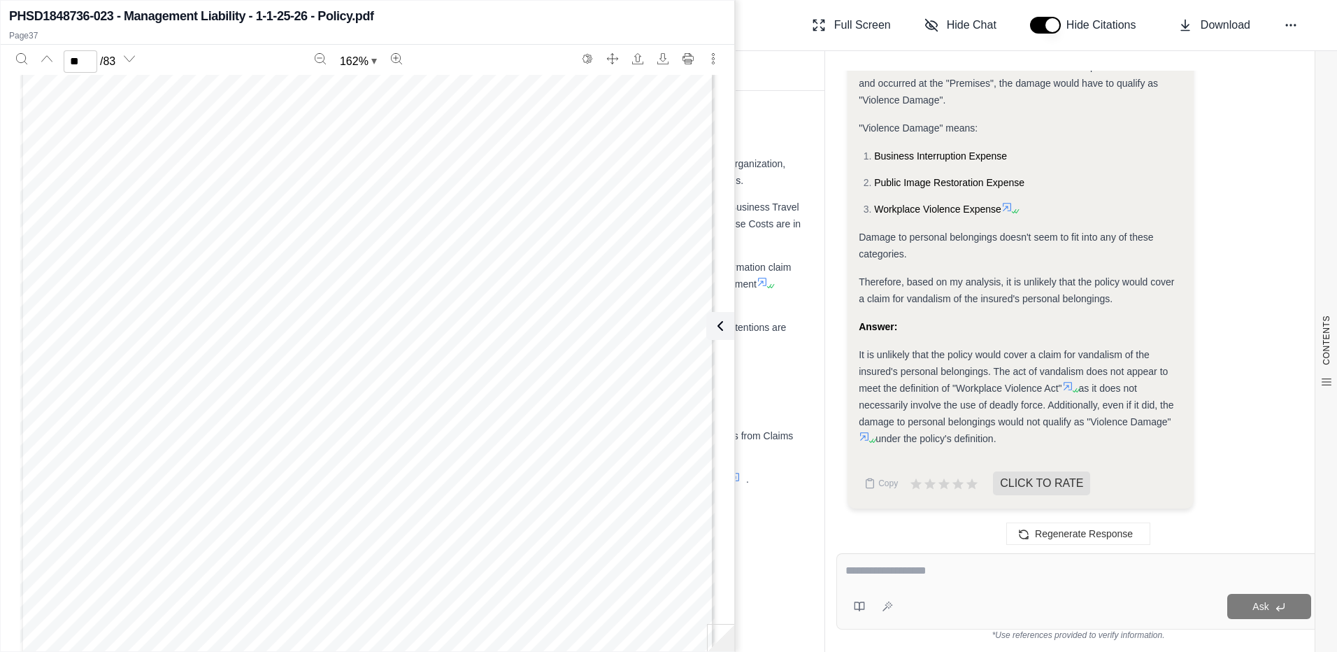
click at [867, 436] on icon at bounding box center [864, 436] width 11 height 11
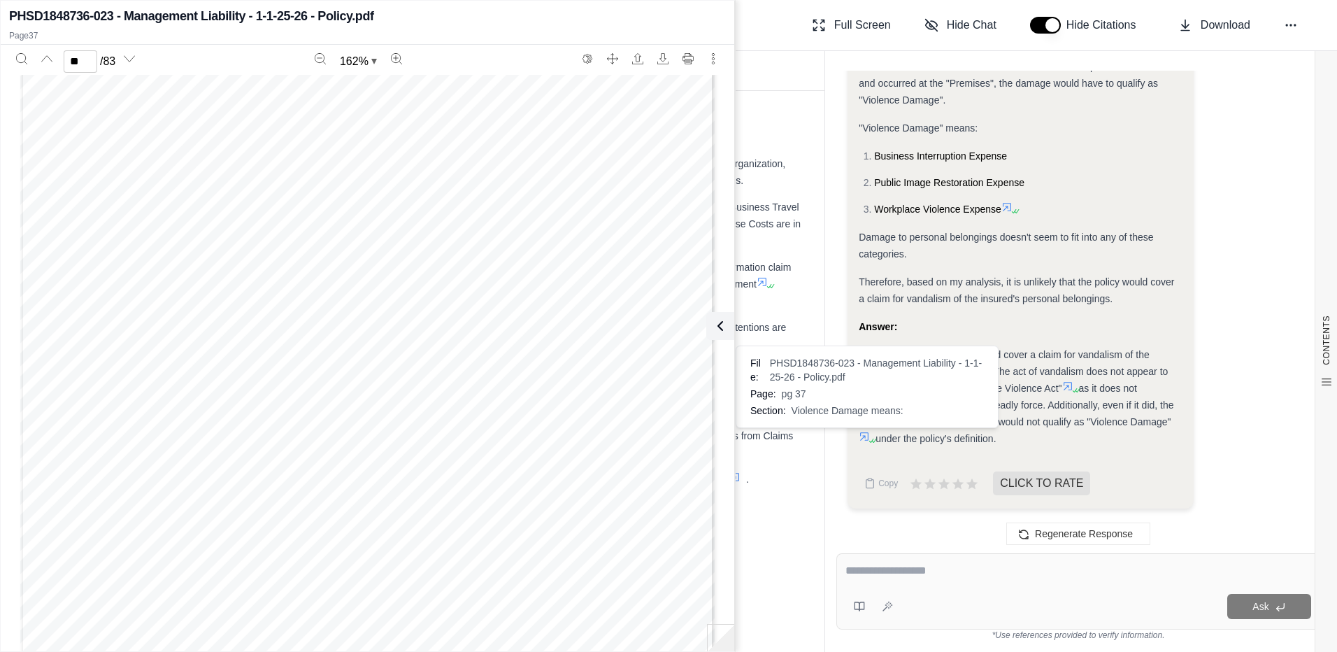
click at [865, 438] on icon at bounding box center [864, 436] width 8 height 8
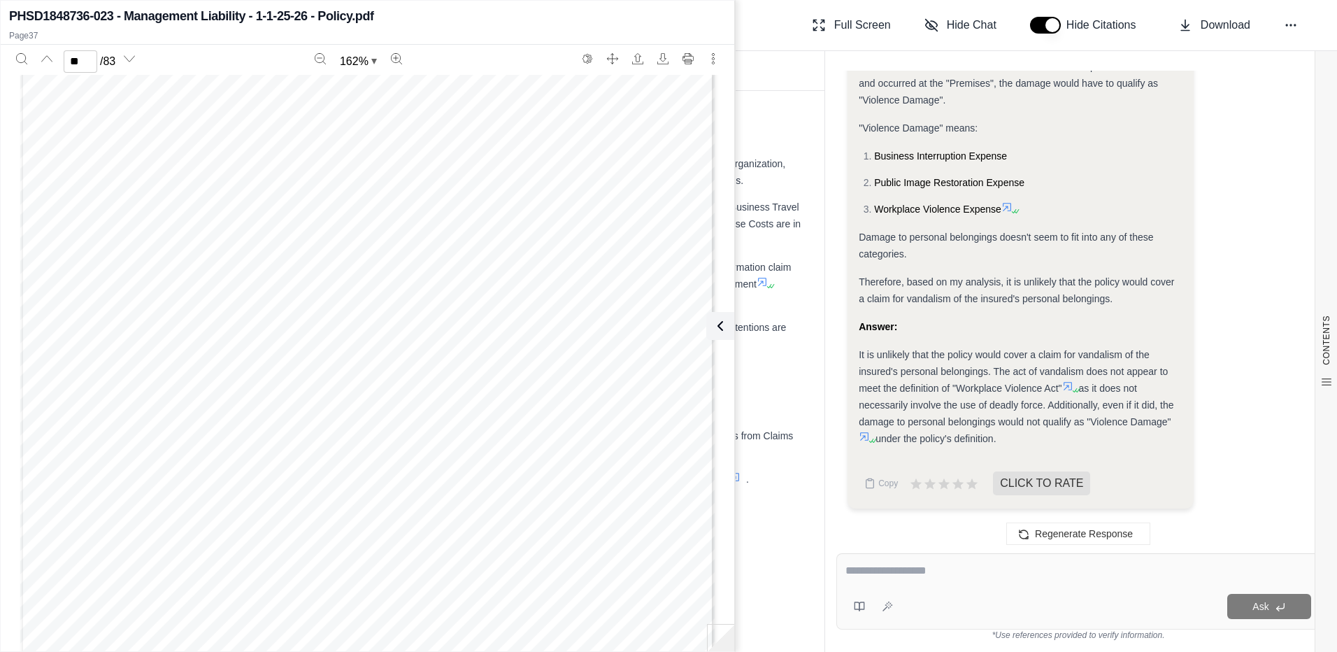
click at [865, 438] on icon at bounding box center [864, 436] width 11 height 11
type input "**"
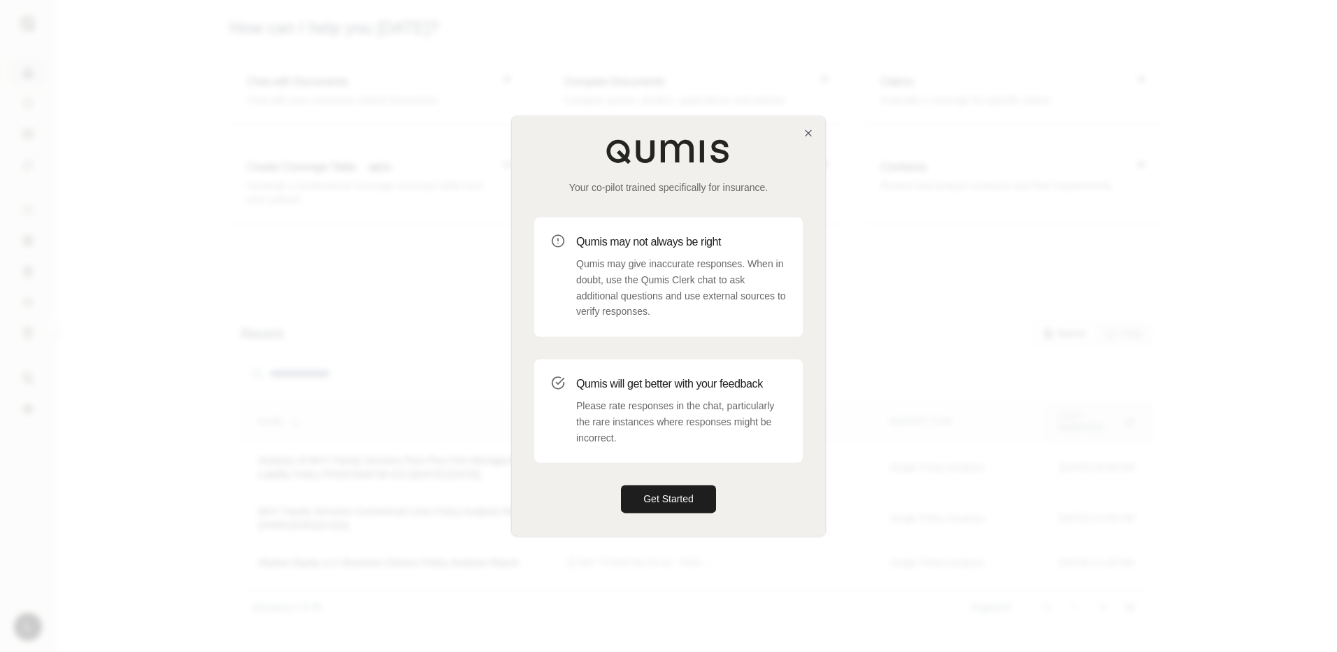
click at [814, 129] on div "Your co-pilot trained specifically for insurance. Qumis may not always be right…" at bounding box center [668, 325] width 313 height 419
click at [808, 129] on icon "button" at bounding box center [808, 132] width 11 height 11
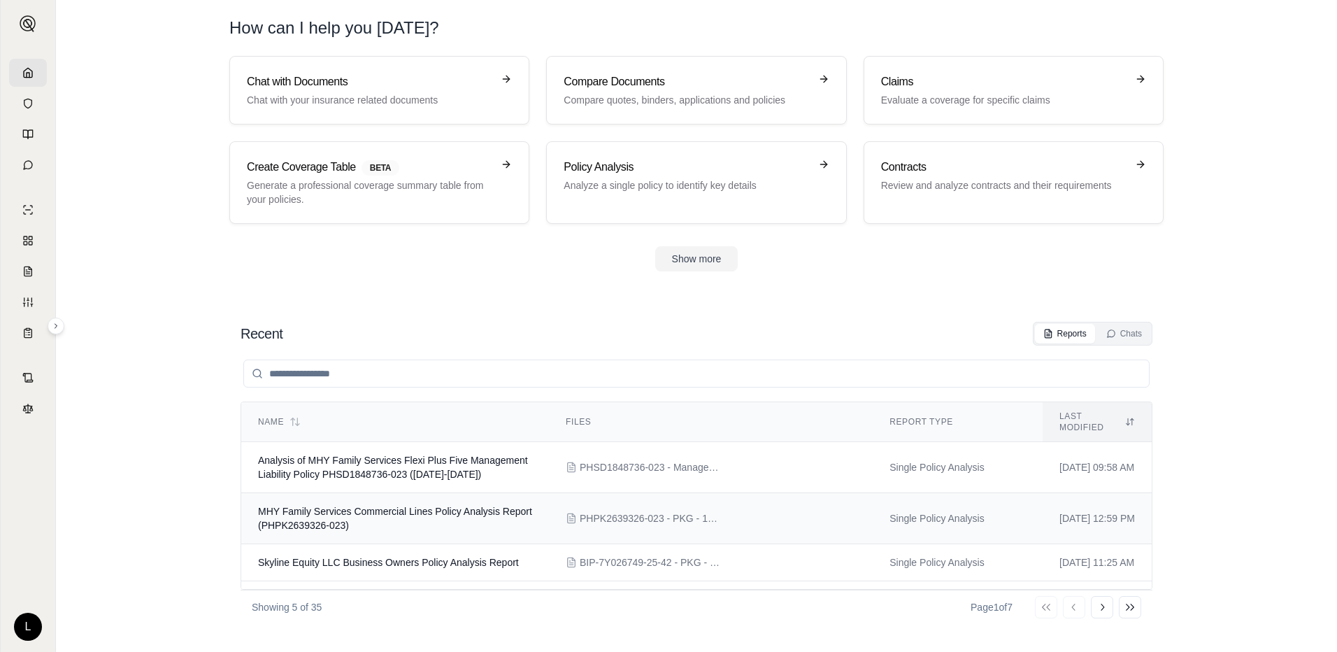
click at [425, 524] on td "MHY Family Services Commercial Lines Policy Analysis Report (PHPK2639326-023)" at bounding box center [395, 518] width 308 height 51
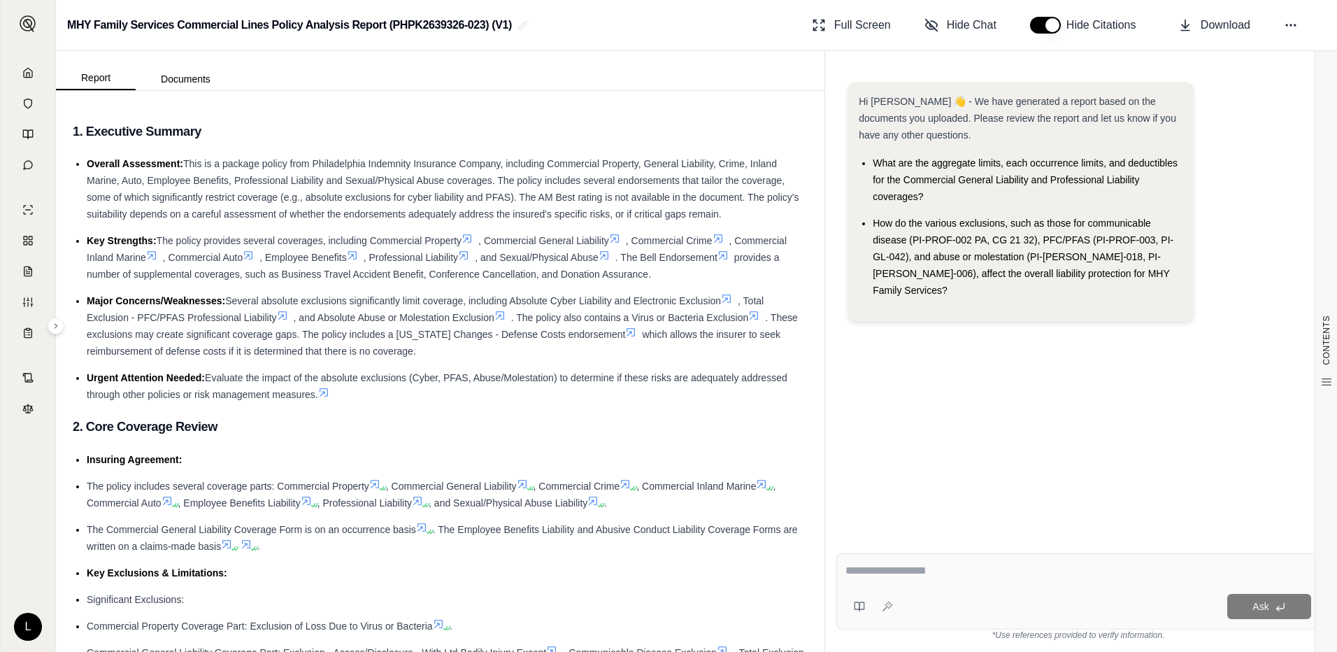
click at [875, 568] on textarea at bounding box center [1079, 570] width 466 height 17
type textarea "**********"
click at [1260, 607] on span "Ask" at bounding box center [1261, 606] width 16 height 11
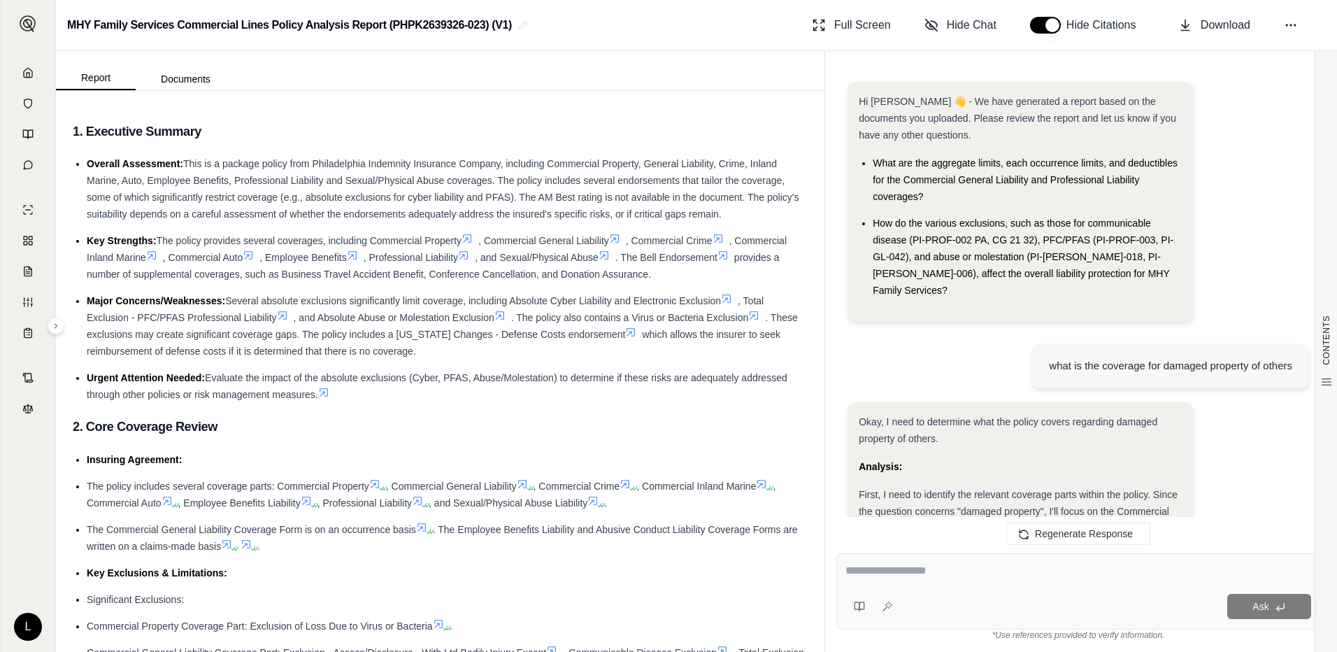
scroll to position [1269, 0]
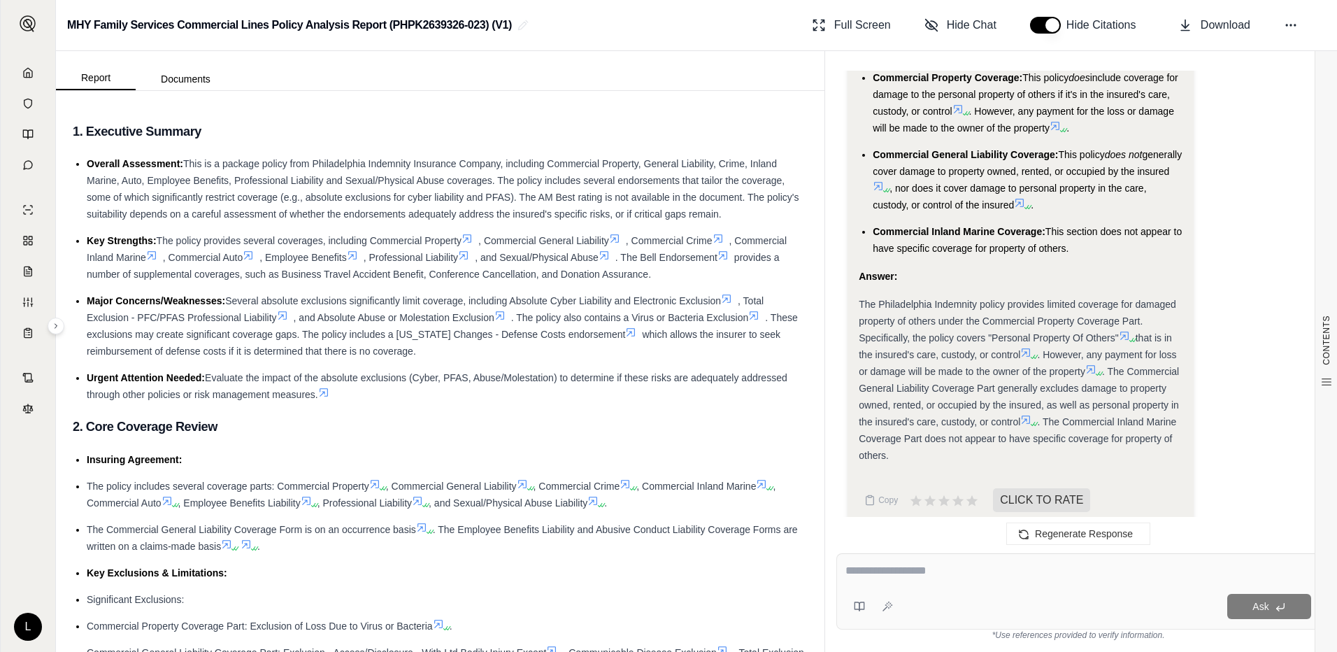
click at [1126, 330] on icon at bounding box center [1124, 335] width 11 height 11
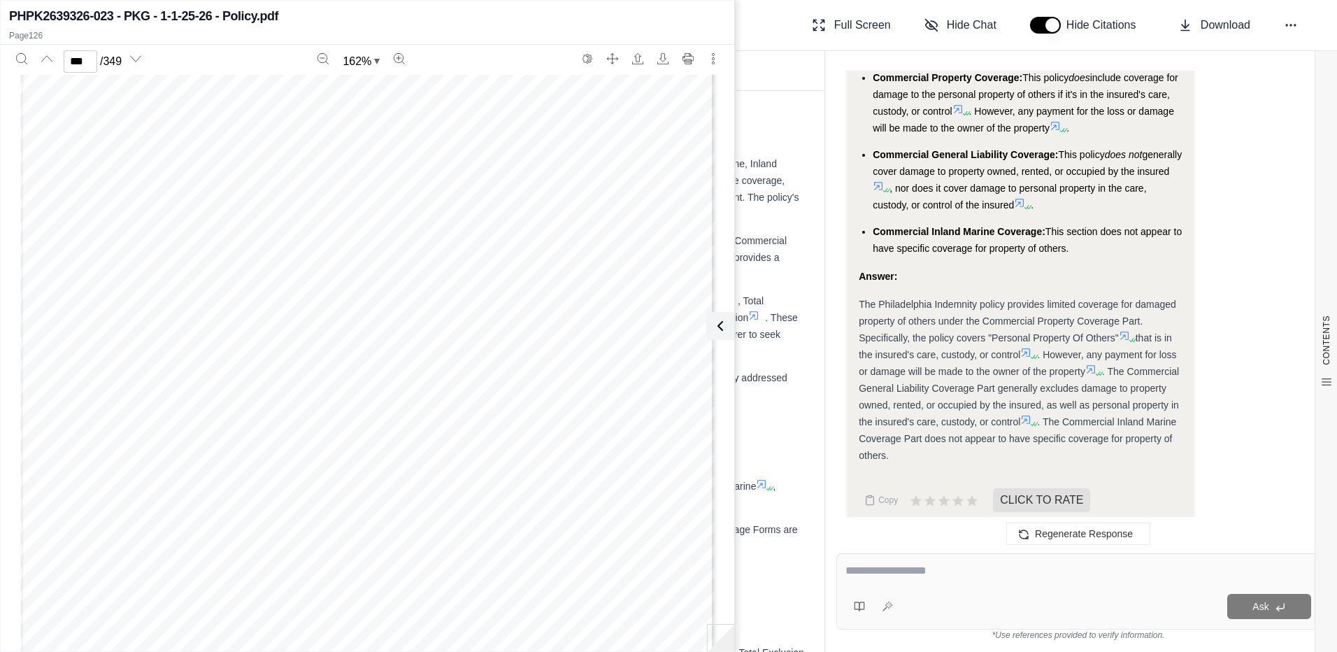
scroll to position [113398, 0]
type input "***"
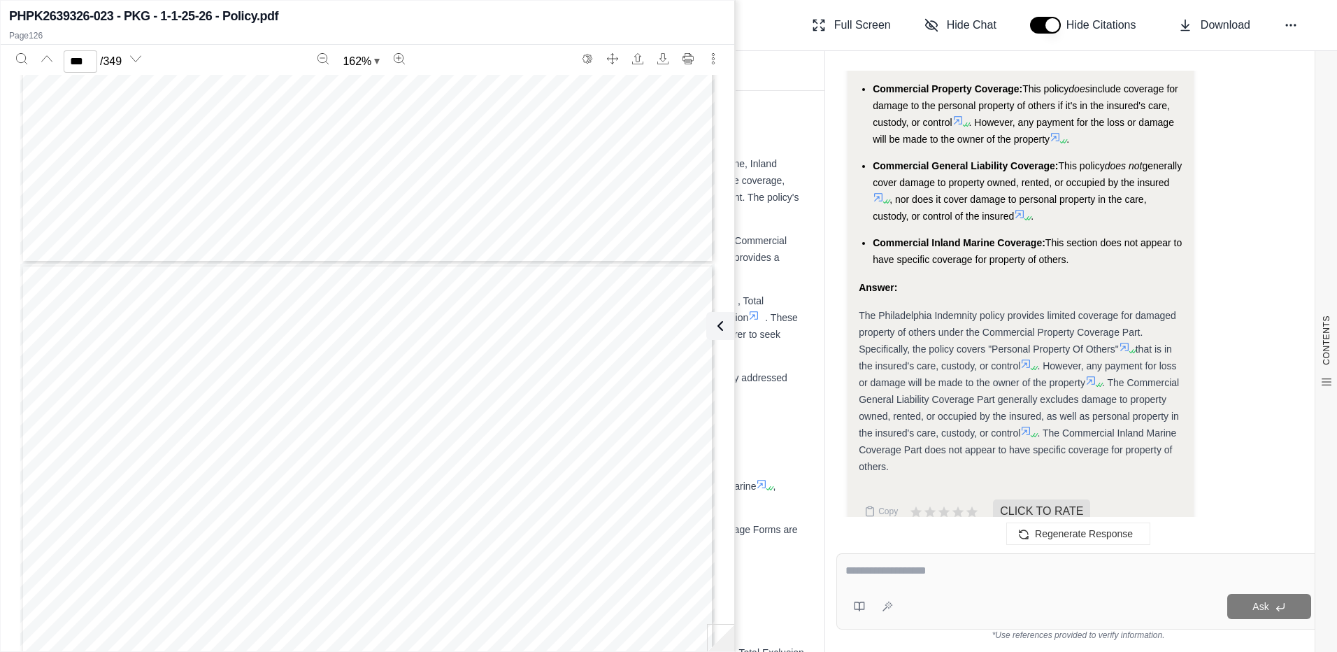
scroll to position [1269, 0]
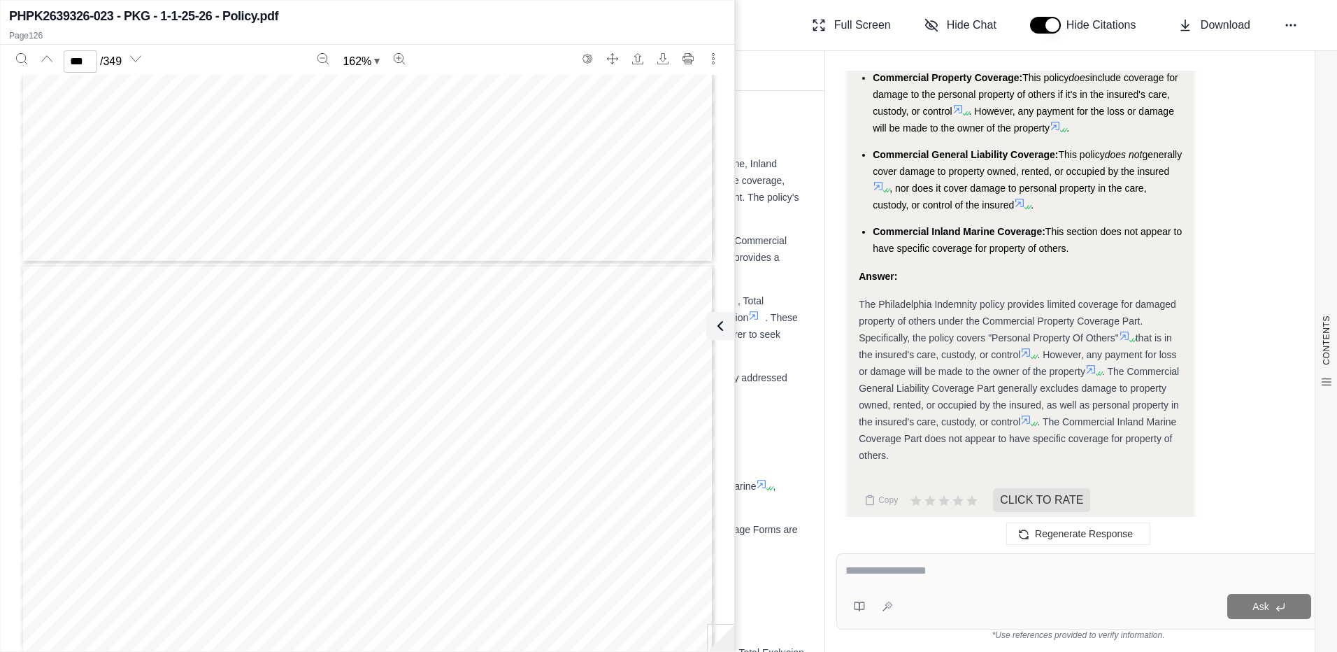
click at [881, 574] on textarea at bounding box center [1079, 570] width 466 height 17
type textarea "**********"
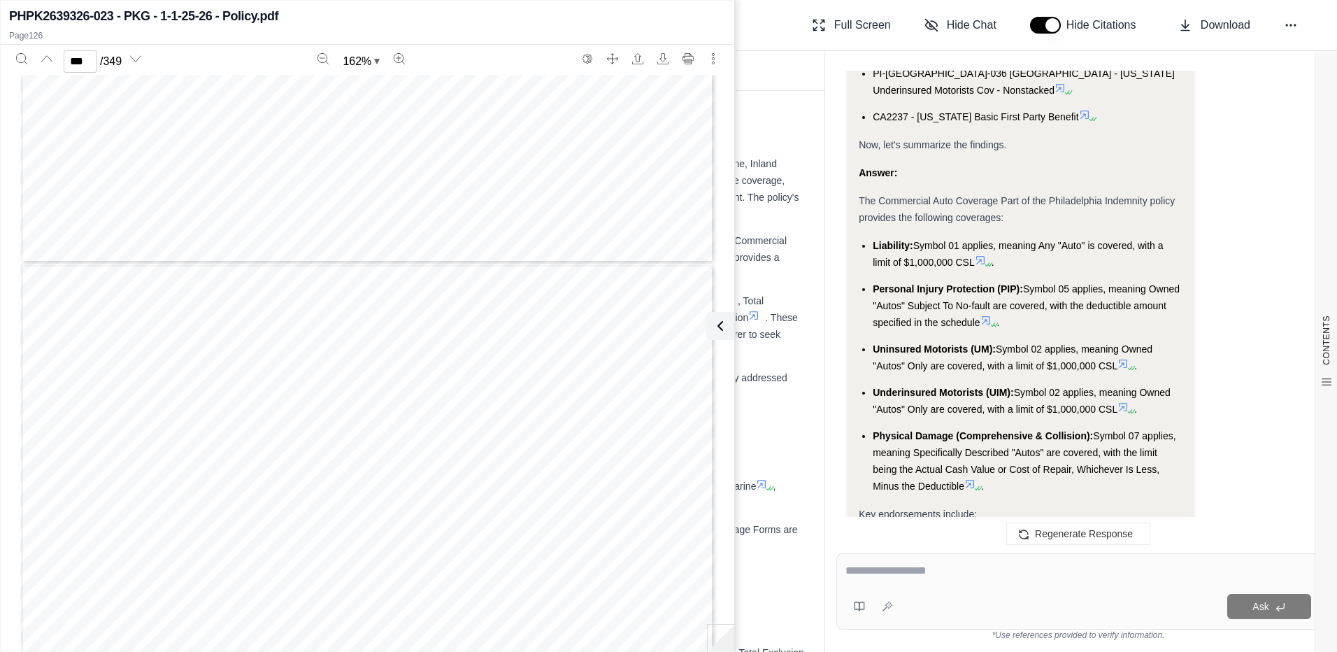
scroll to position [3069, 0]
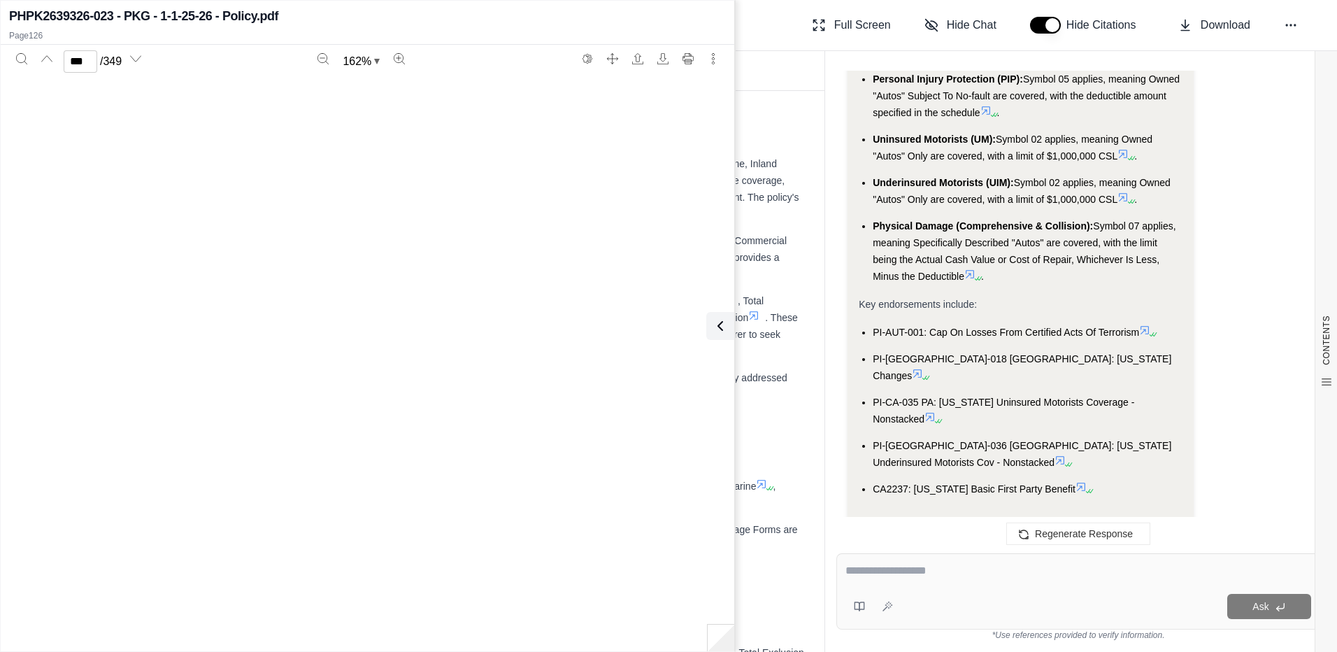
click at [983, 229] on ul "Liability: Symbol 01 applies, meaning Any "Auto" is covered, with a limit of $1…" at bounding box center [1021, 155] width 324 height 257
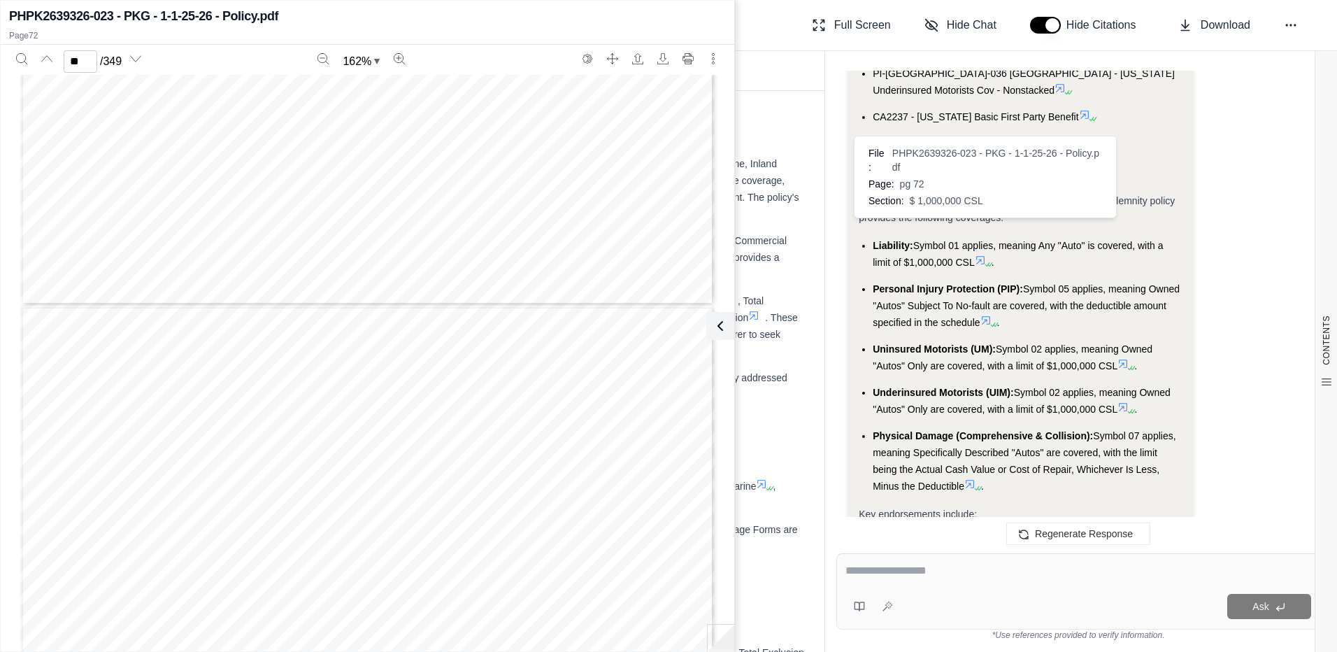
scroll to position [78987, 0]
type input "**"
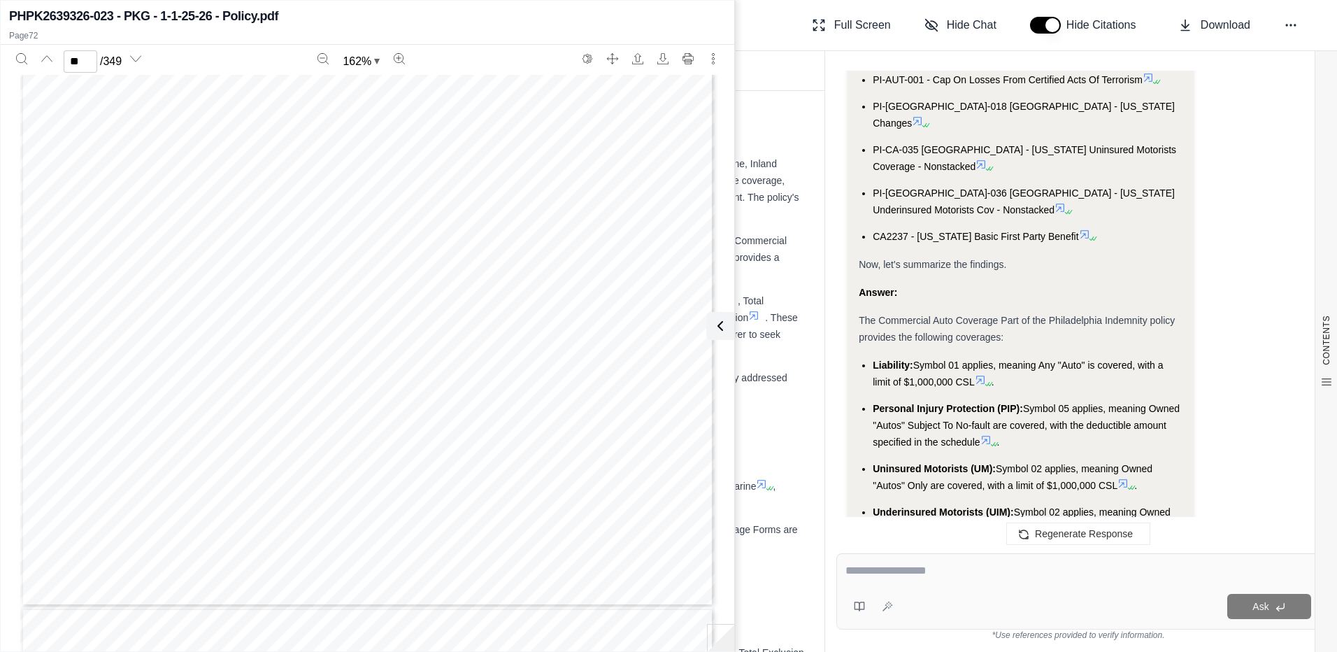
scroll to position [2720, 0]
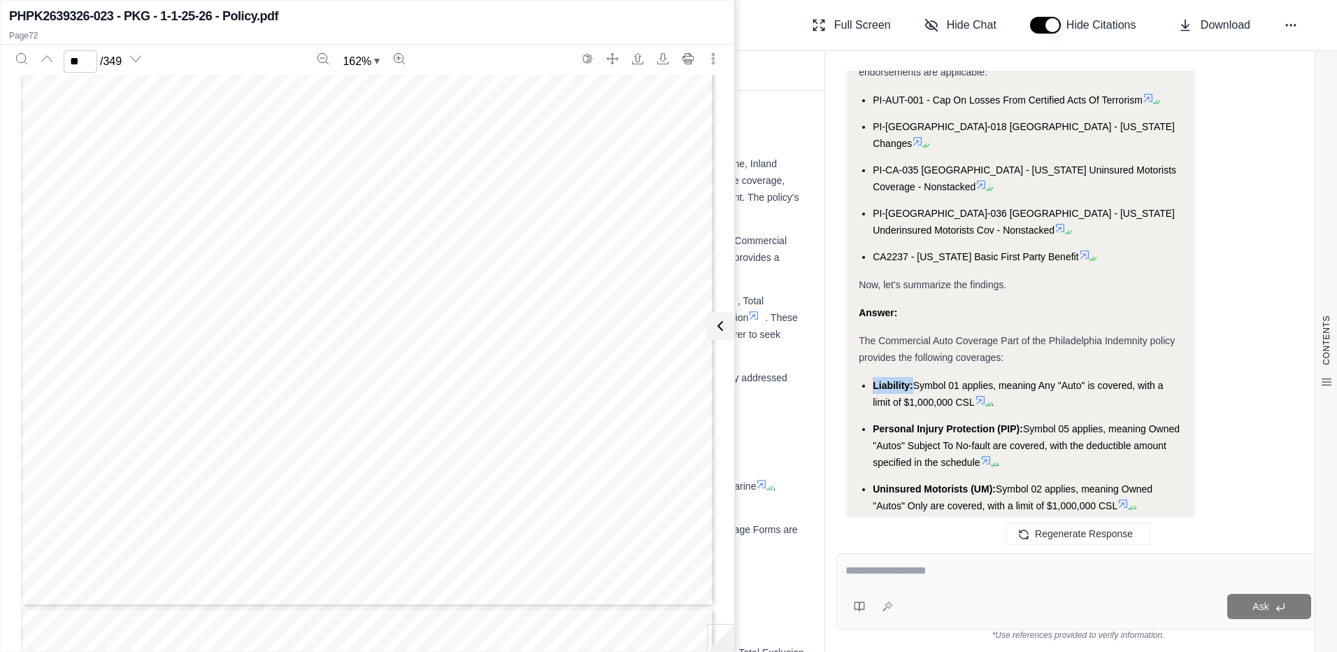
drag, startPoint x: 914, startPoint y: 353, endPoint x: 874, endPoint y: 349, distance: 40.0
click at [874, 377] on li "Liability: Symbol 01 applies, meaning Any "Auto" is covered, with a limit of $1…" at bounding box center [1028, 394] width 310 height 34
click at [1081, 599] on div "Ask" at bounding box center [1105, 606] width 413 height 25
click at [894, 564] on textarea at bounding box center [1079, 570] width 466 height 17
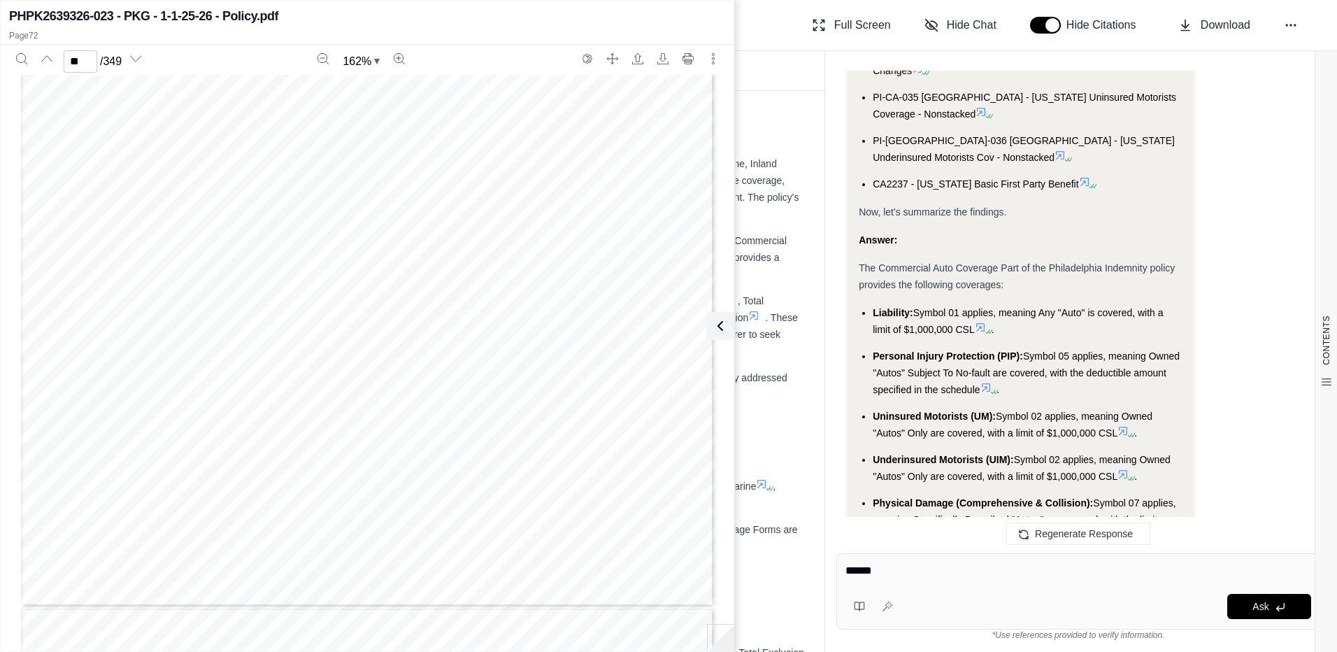
scroll to position [2859, 0]
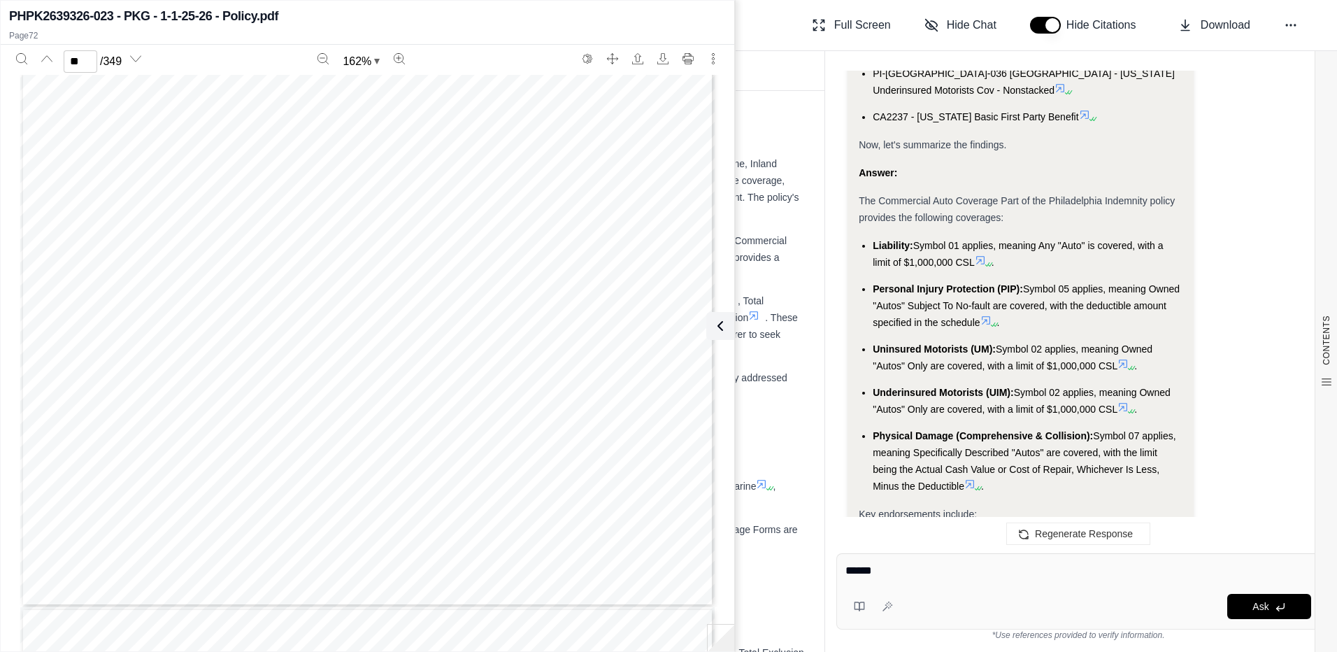
click at [895, 564] on textarea "******" at bounding box center [1079, 570] width 466 height 17
type textarea "**********"
click at [893, 608] on div at bounding box center [872, 606] width 53 height 28
type textarea "**********"
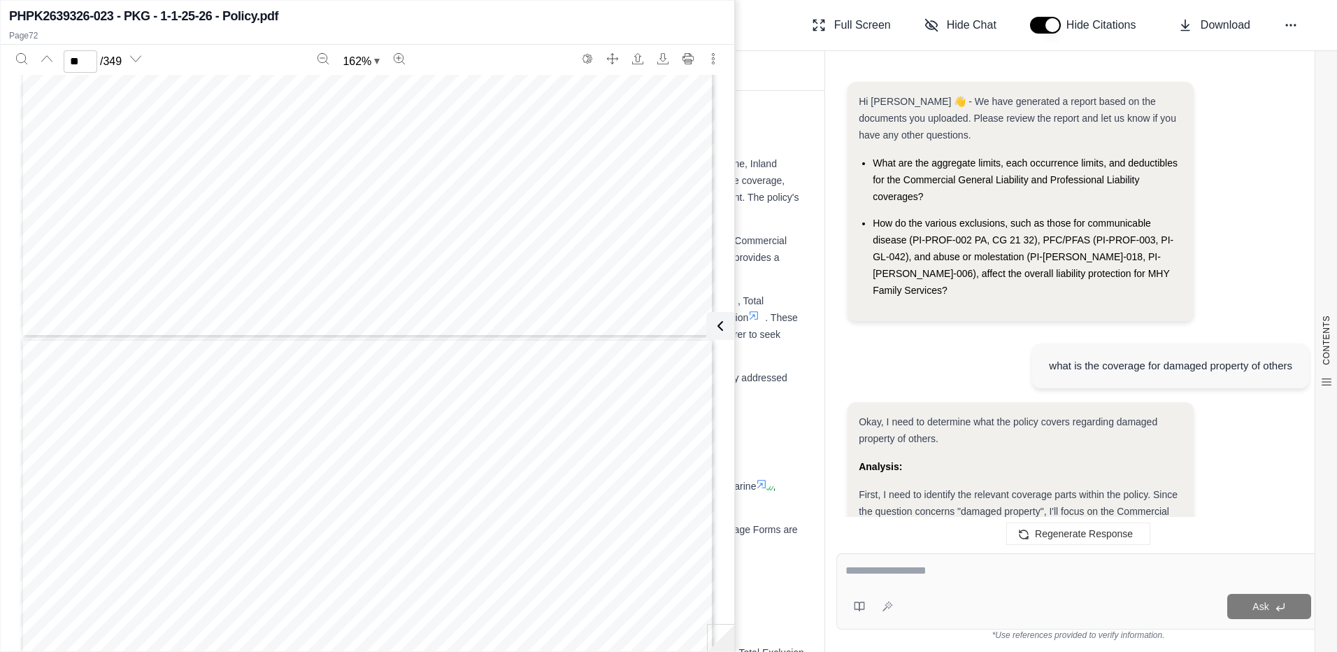
scroll to position [4673, 0]
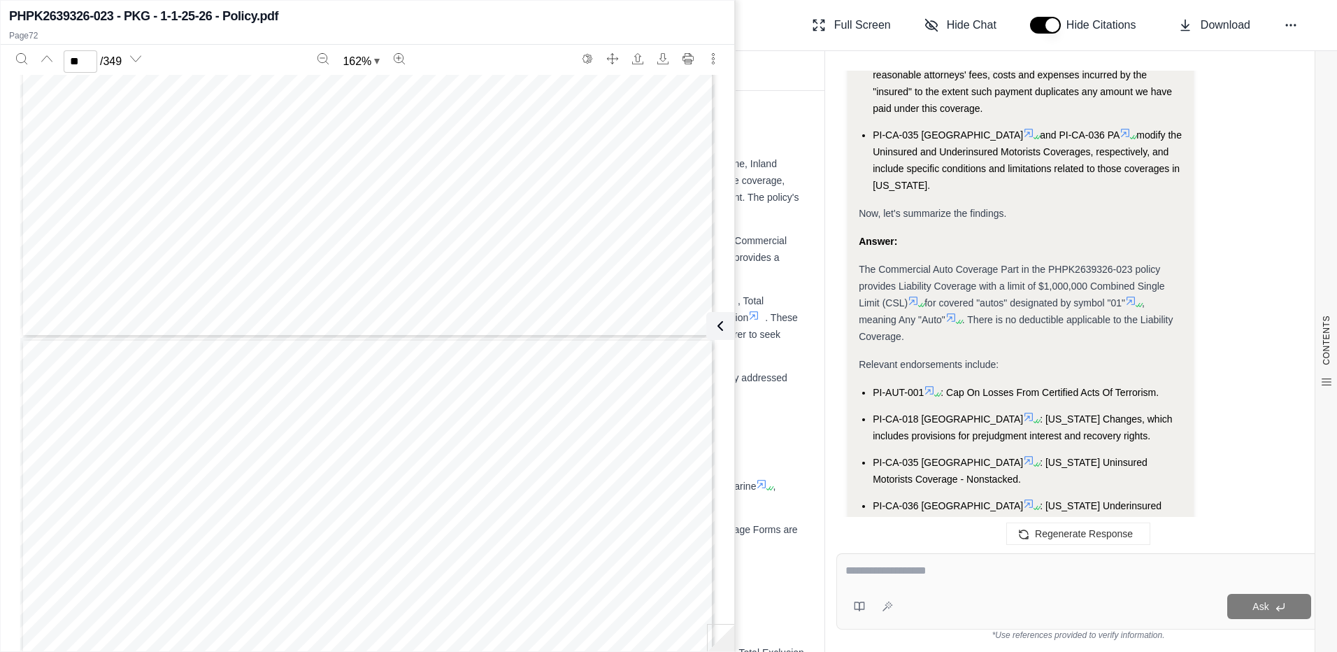
drag, startPoint x: 1011, startPoint y: 586, endPoint x: 993, endPoint y: 574, distance: 21.7
click at [1010, 585] on div "Ask" at bounding box center [1079, 591] width 484 height 76
type input "**"
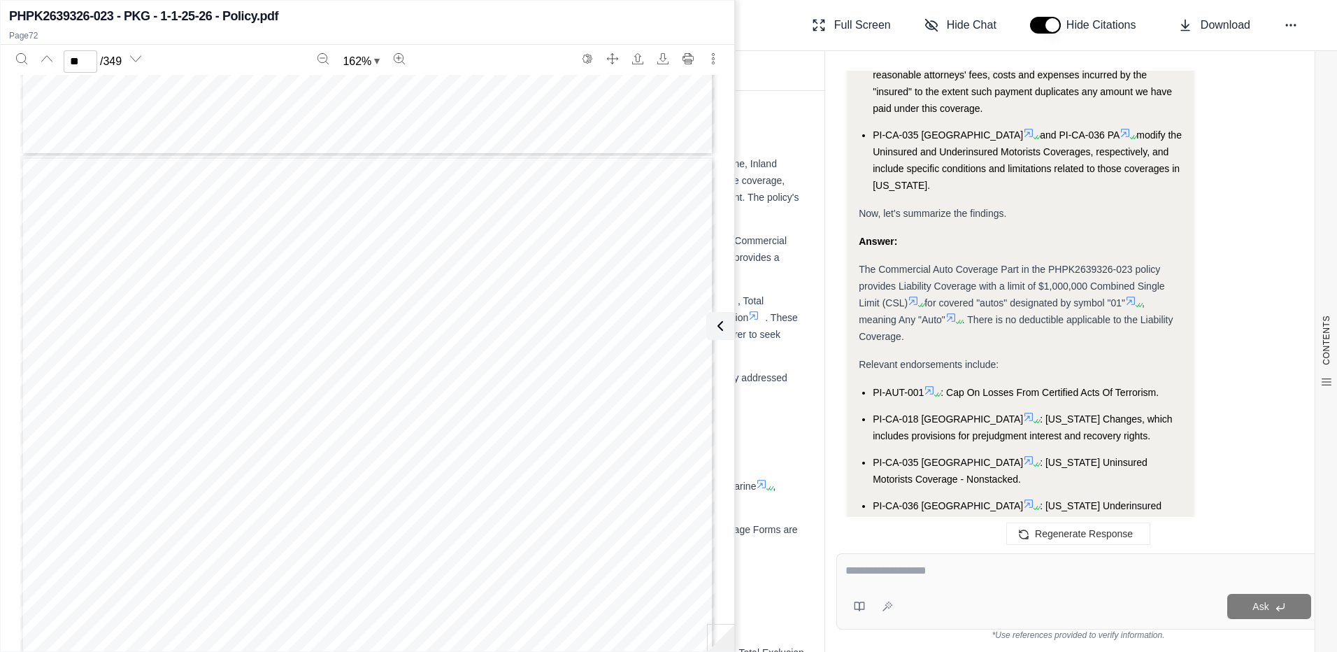
click at [866, 566] on textarea at bounding box center [1079, 570] width 466 height 17
type textarea "**********"
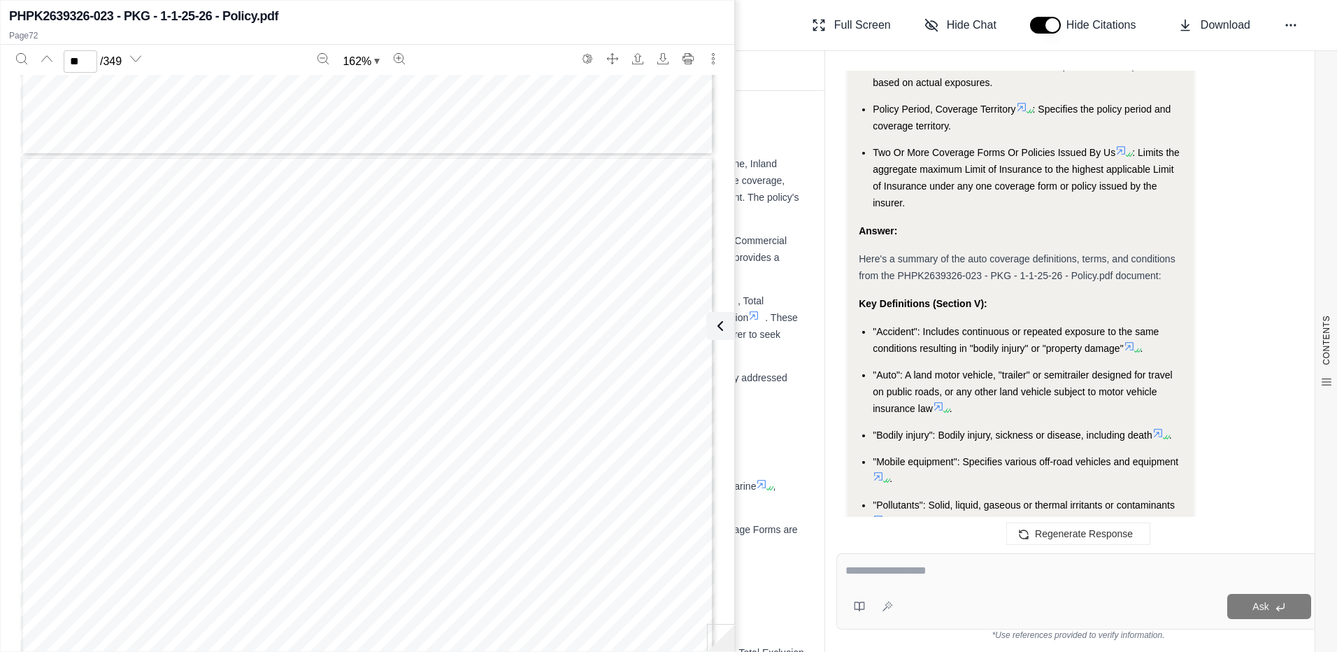
scroll to position [6827, 0]
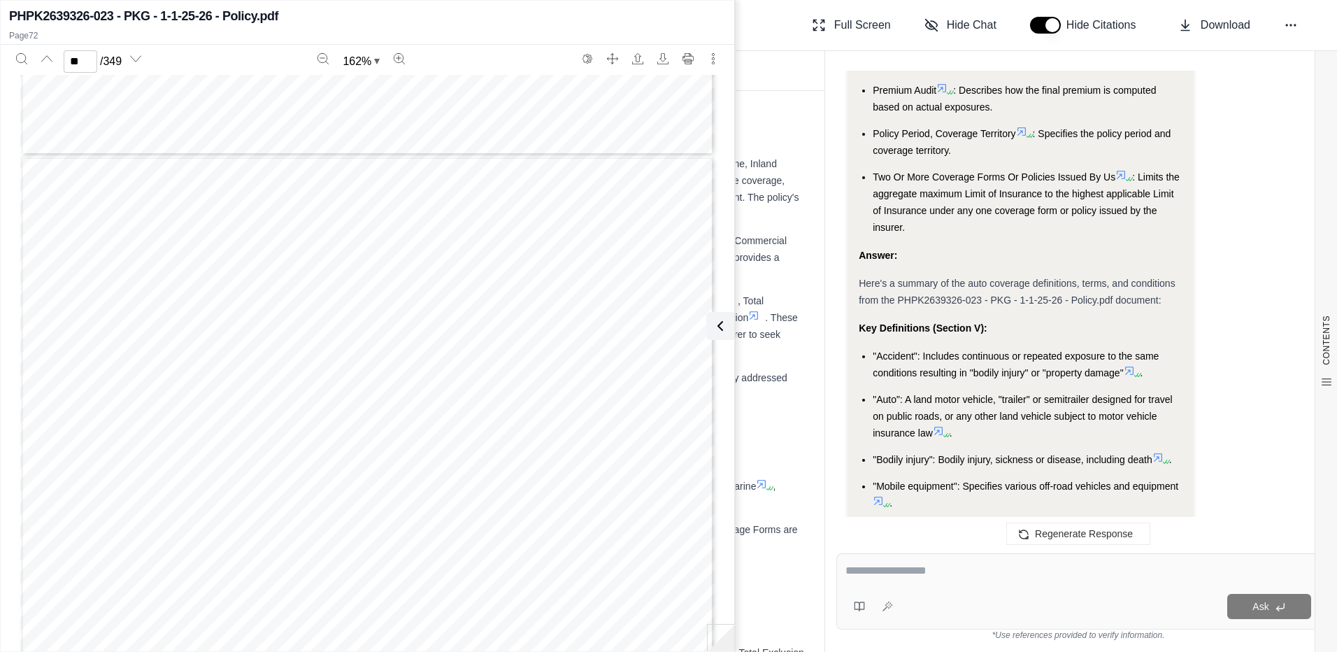
click at [1132, 348] on ul ""Accident": Includes continuous or repeated exposure to the same conditions res…" at bounding box center [1021, 521] width 324 height 347
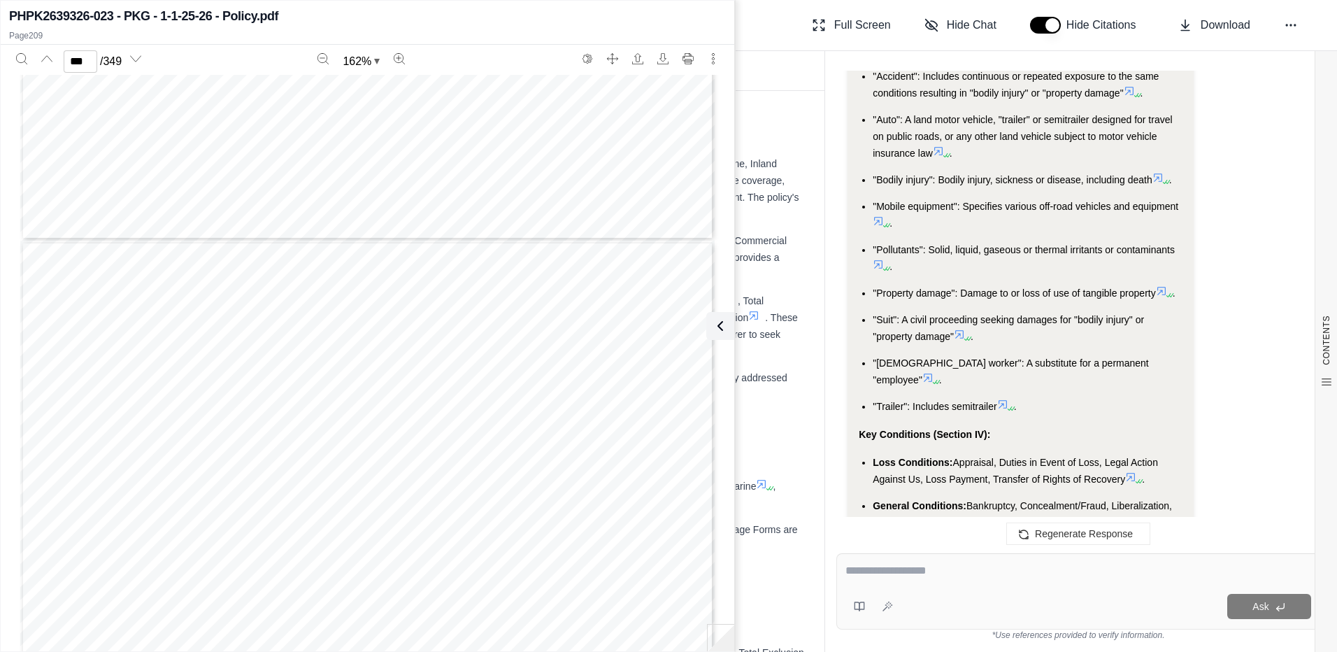
scroll to position [214934, 0]
type input "***"
click at [723, 327] on icon at bounding box center [720, 326] width 17 height 17
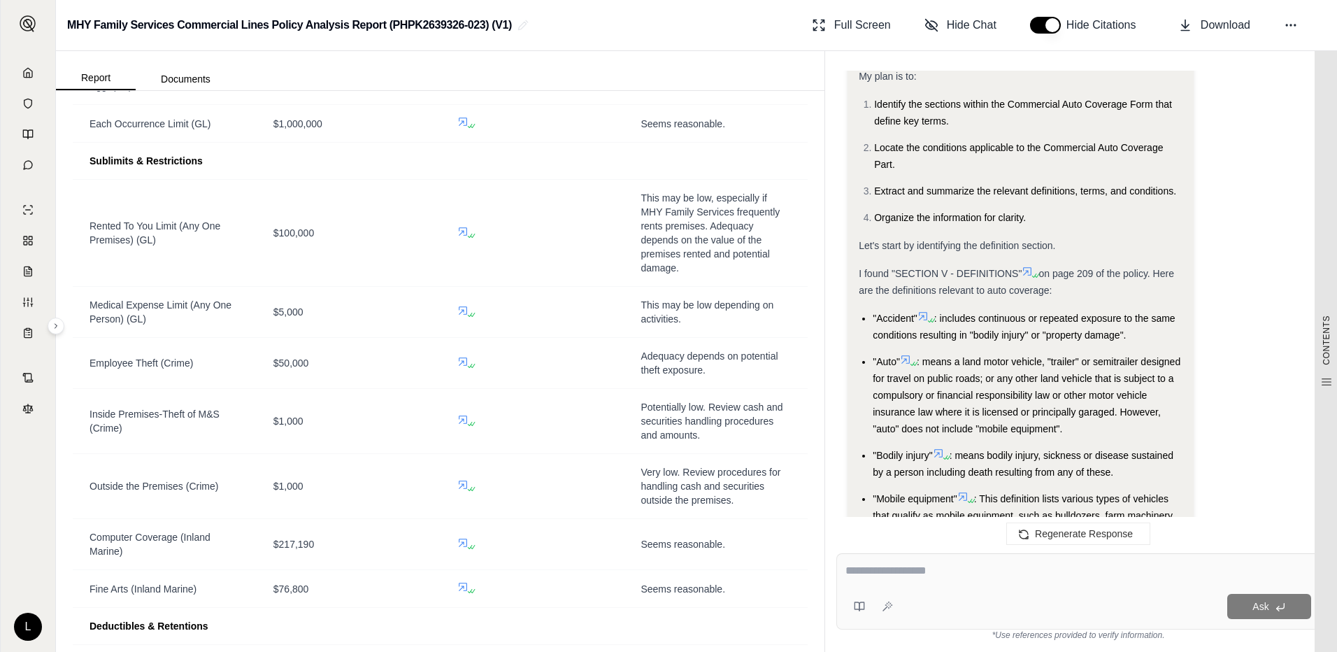
scroll to position [5358, 0]
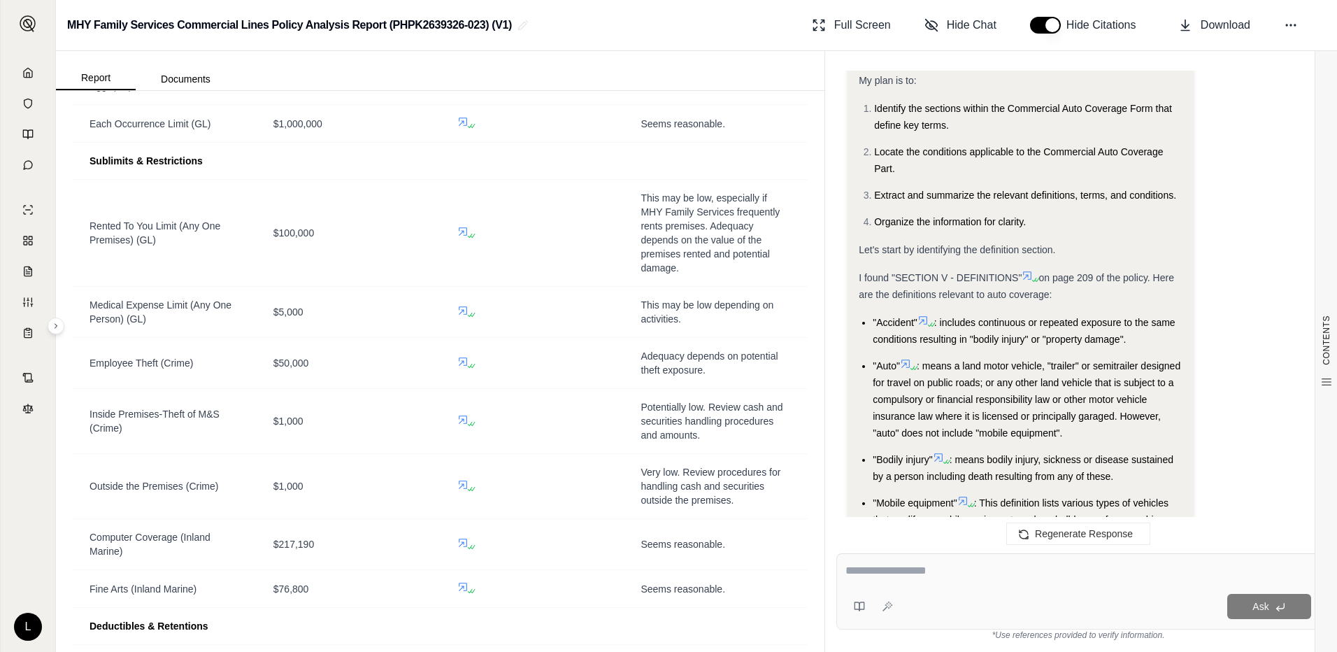
drag, startPoint x: 911, startPoint y: 561, endPoint x: 911, endPoint y: 552, distance: 9.1
click at [911, 561] on div "Ask" at bounding box center [1079, 591] width 484 height 76
type textarea "*"
type textarea "**********"
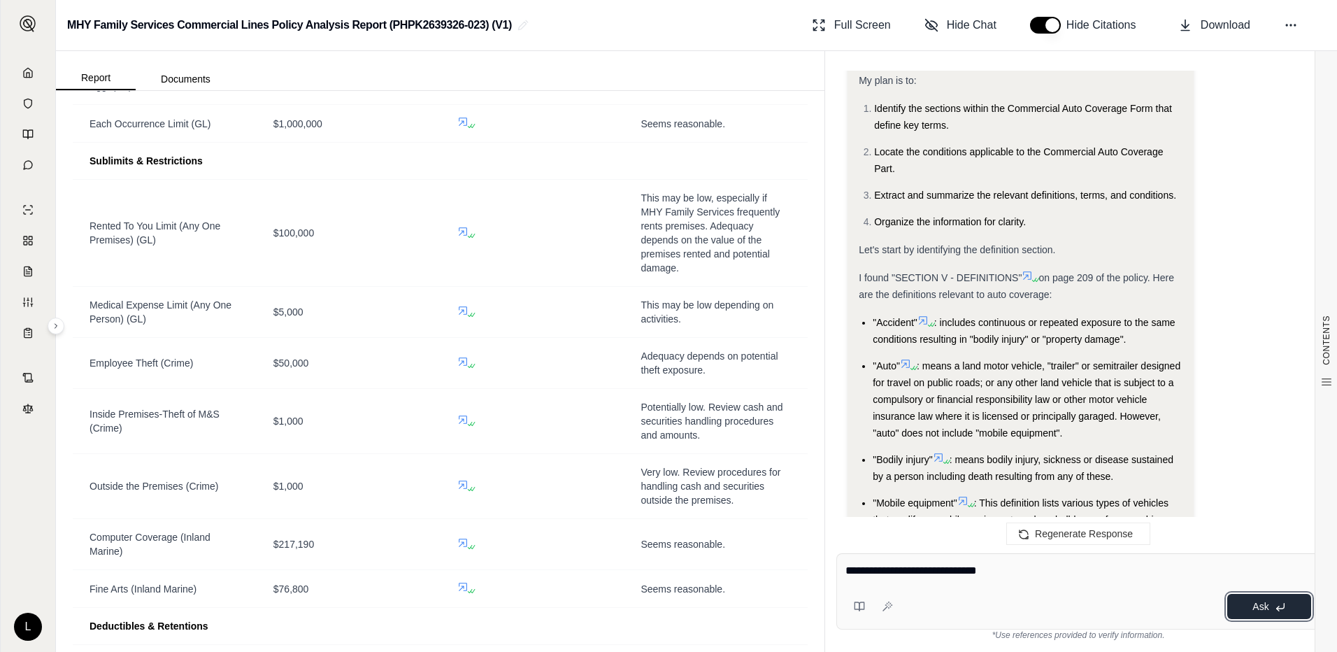
click at [1263, 600] on button "Ask" at bounding box center [1270, 606] width 84 height 25
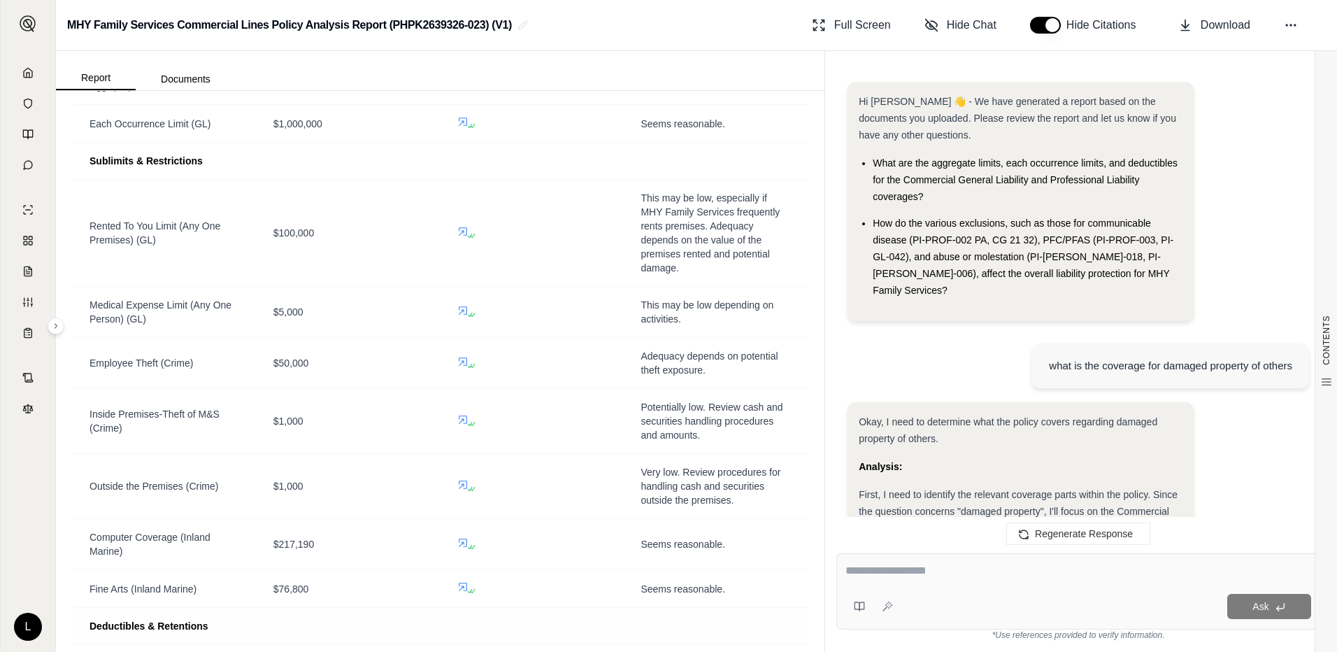
scroll to position [8183, 0]
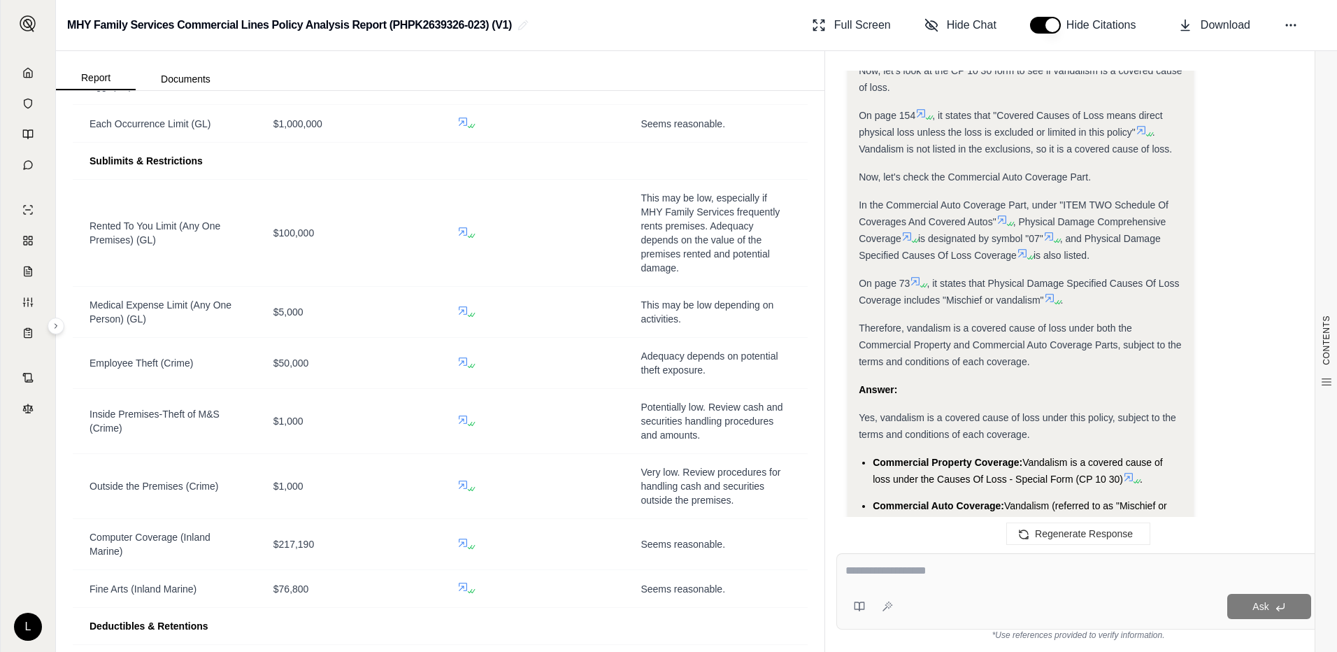
click at [1042, 537] on icon at bounding box center [1043, 541] width 8 height 8
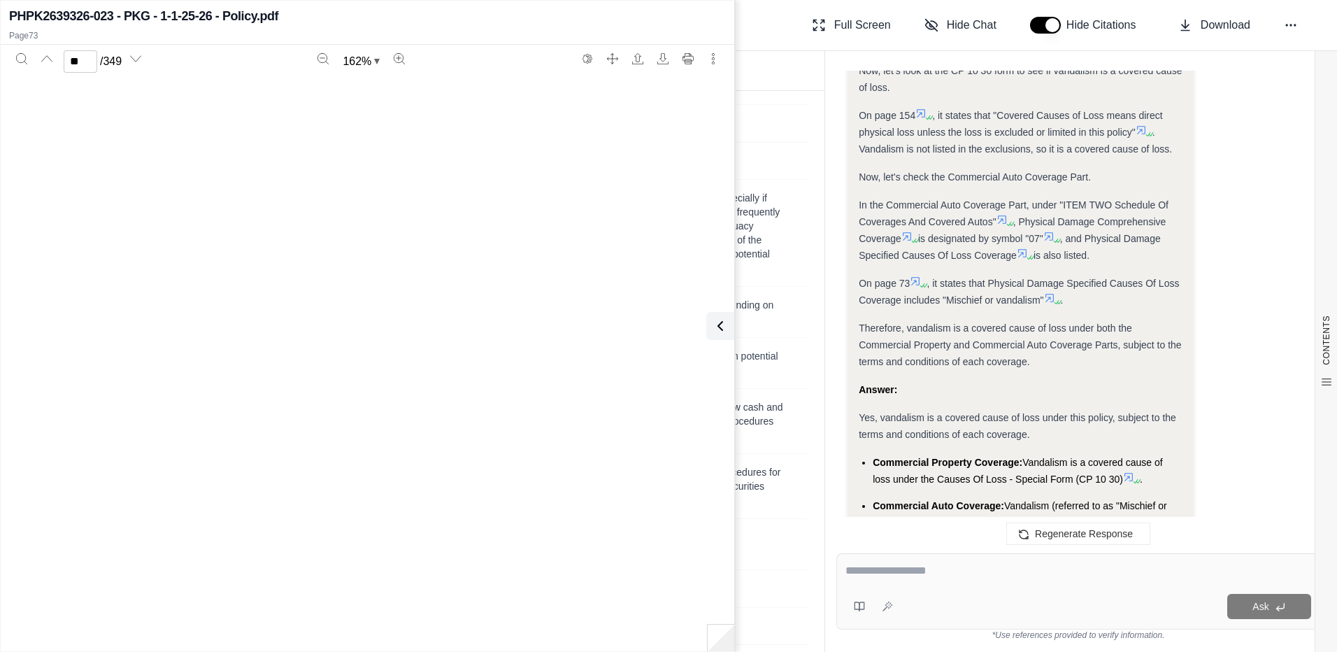
scroll to position [64637, 0]
click at [298, 439] on div "CA DS 03 03 10 © Insurance Services Office, Inc., 2009 Page 3 of 13  ITEM TWO …" at bounding box center [367, 524] width 695 height 899
click at [1129, 471] on icon at bounding box center [1128, 476] width 11 height 11
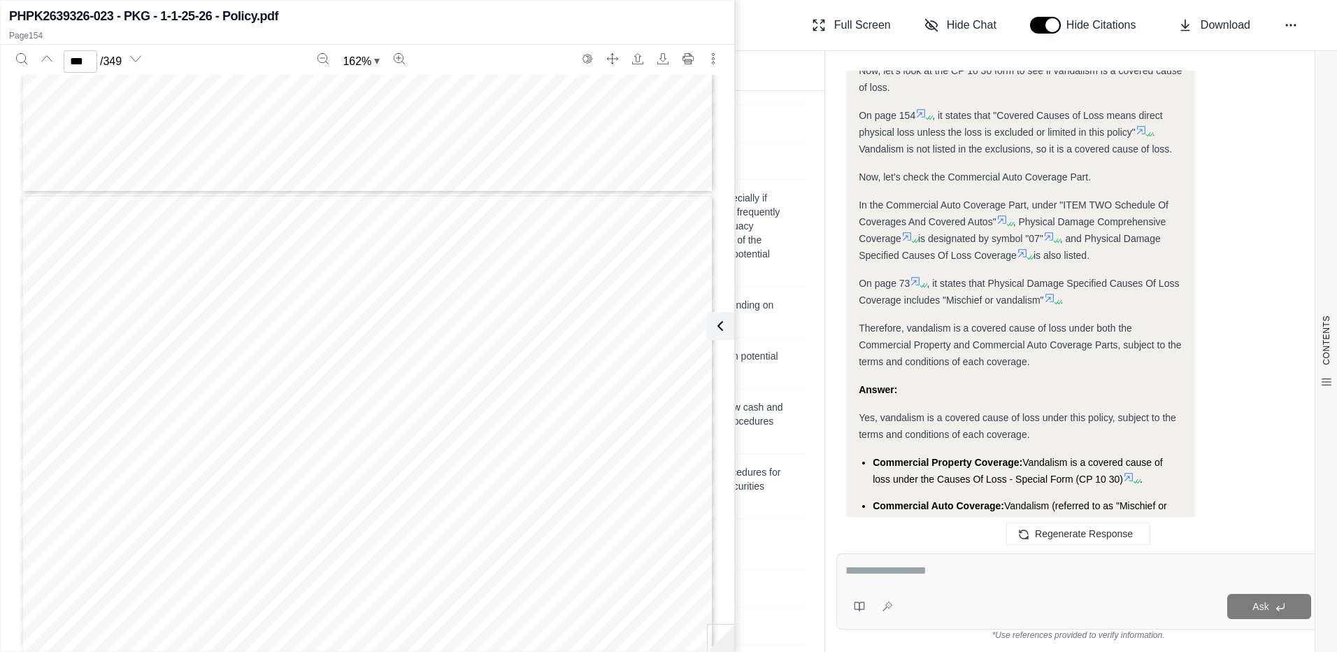
scroll to position [140944, 0]
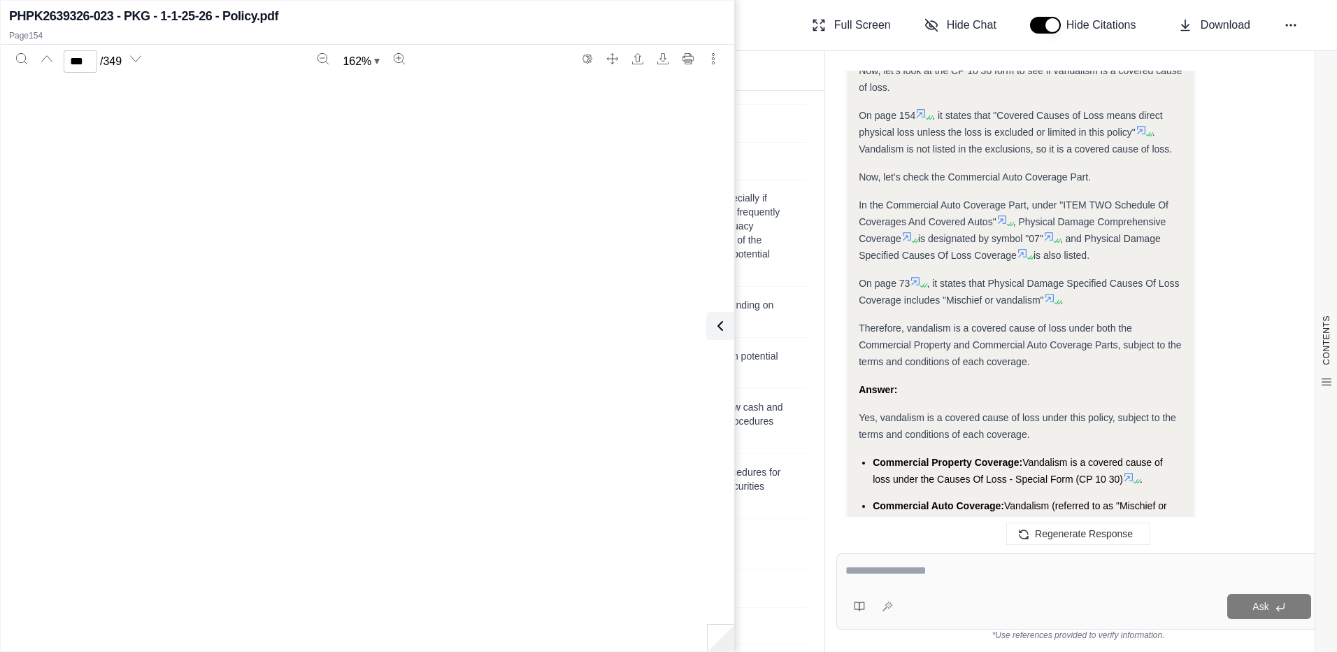
click at [1037, 532] on icon at bounding box center [1036, 537] width 11 height 11
click at [1128, 473] on icon at bounding box center [1129, 477] width 8 height 8
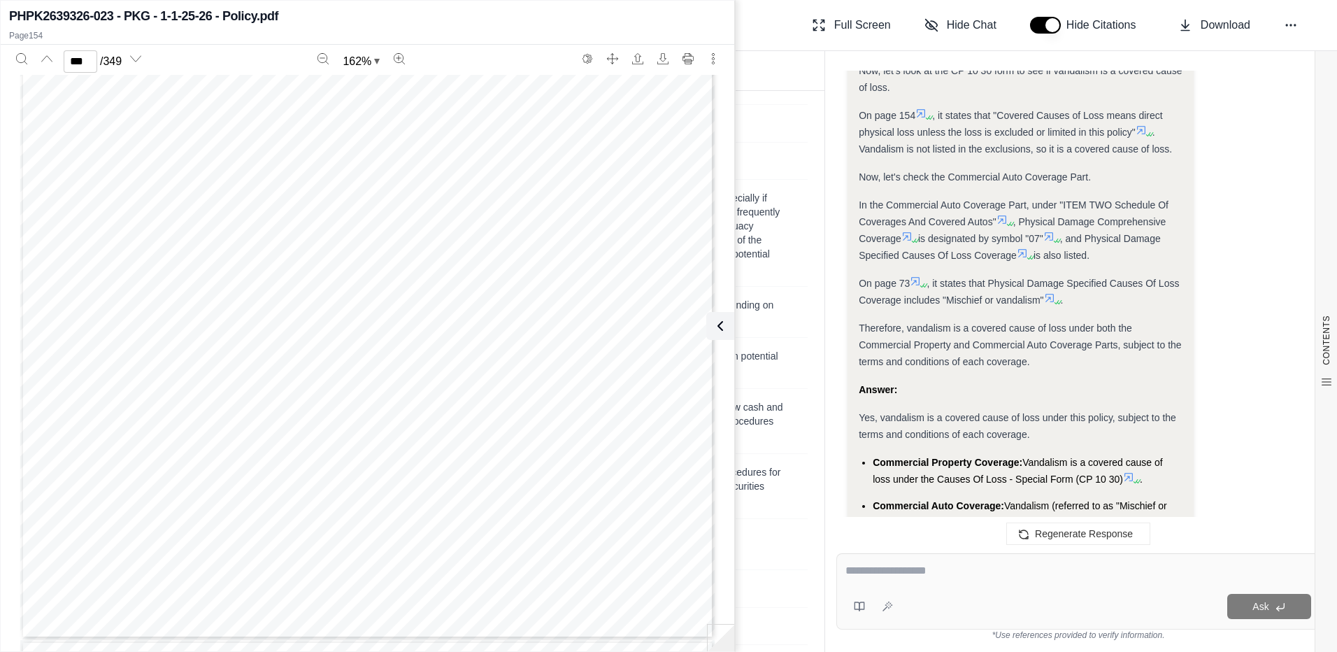
type input "***"
drag, startPoint x: 873, startPoint y: 562, endPoint x: 902, endPoint y: 550, distance: 31.0
click at [874, 562] on div "Ask" at bounding box center [1079, 591] width 484 height 76
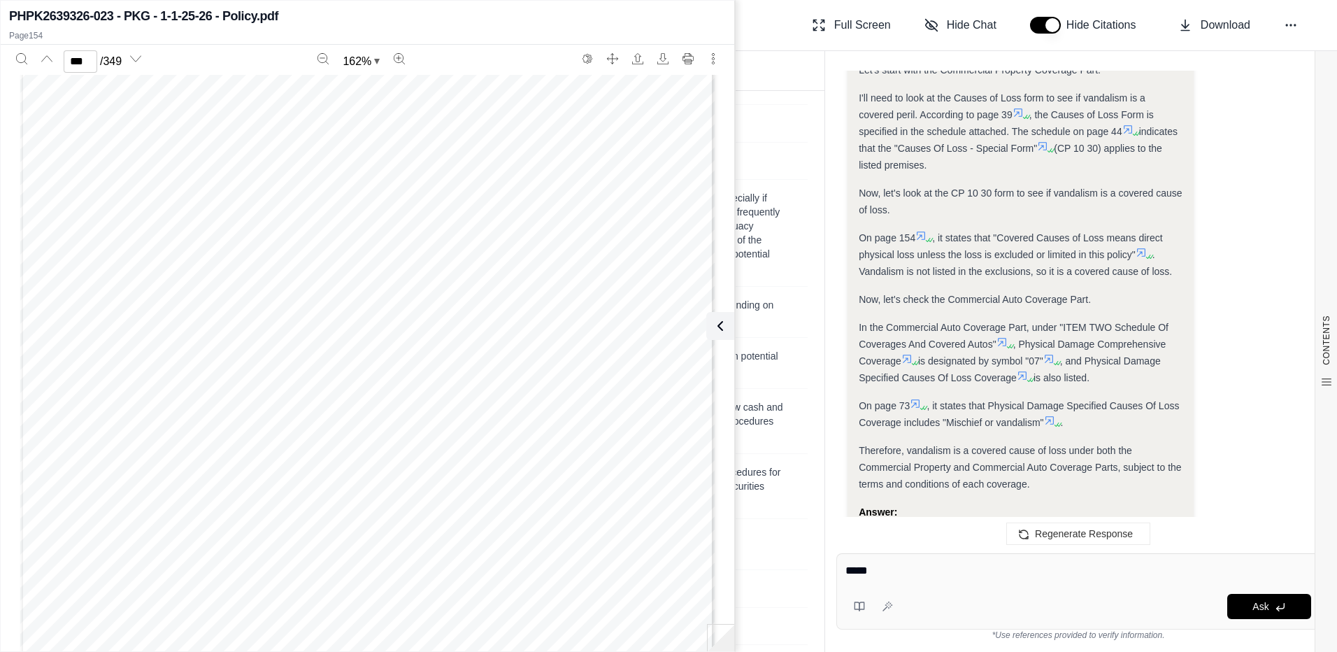
scroll to position [7903, 0]
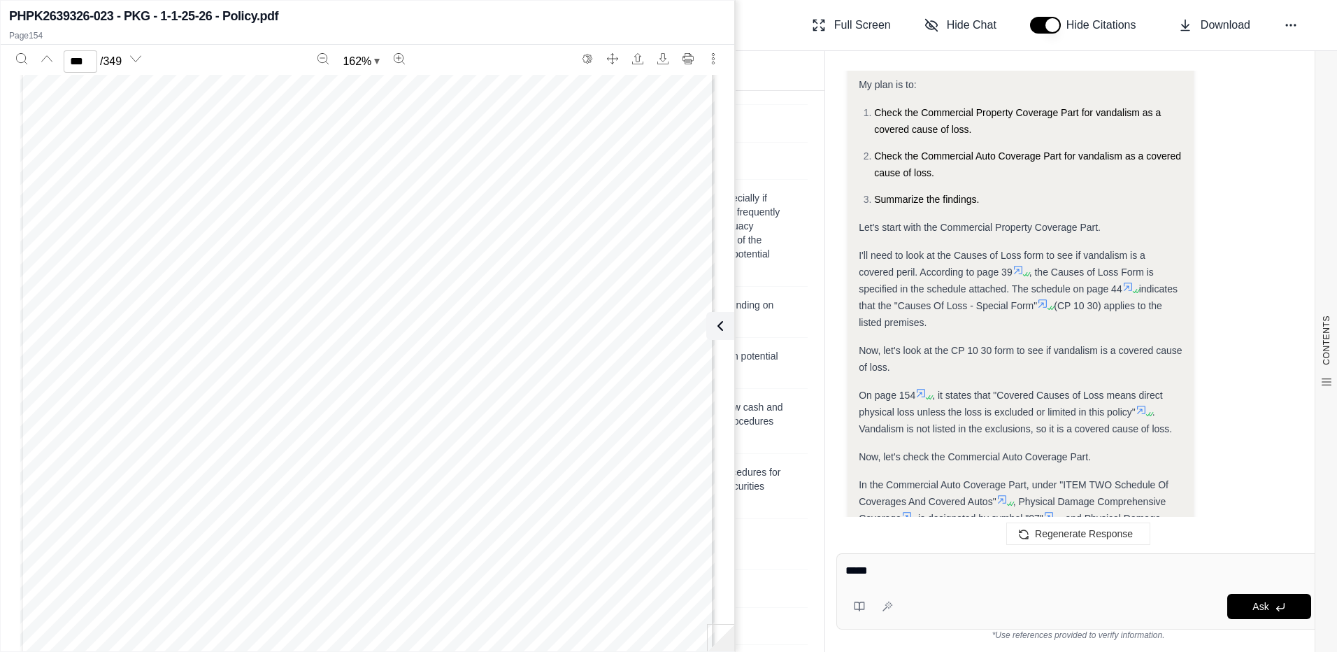
type textarea "*****"
click at [923, 389] on icon at bounding box center [921, 393] width 8 height 8
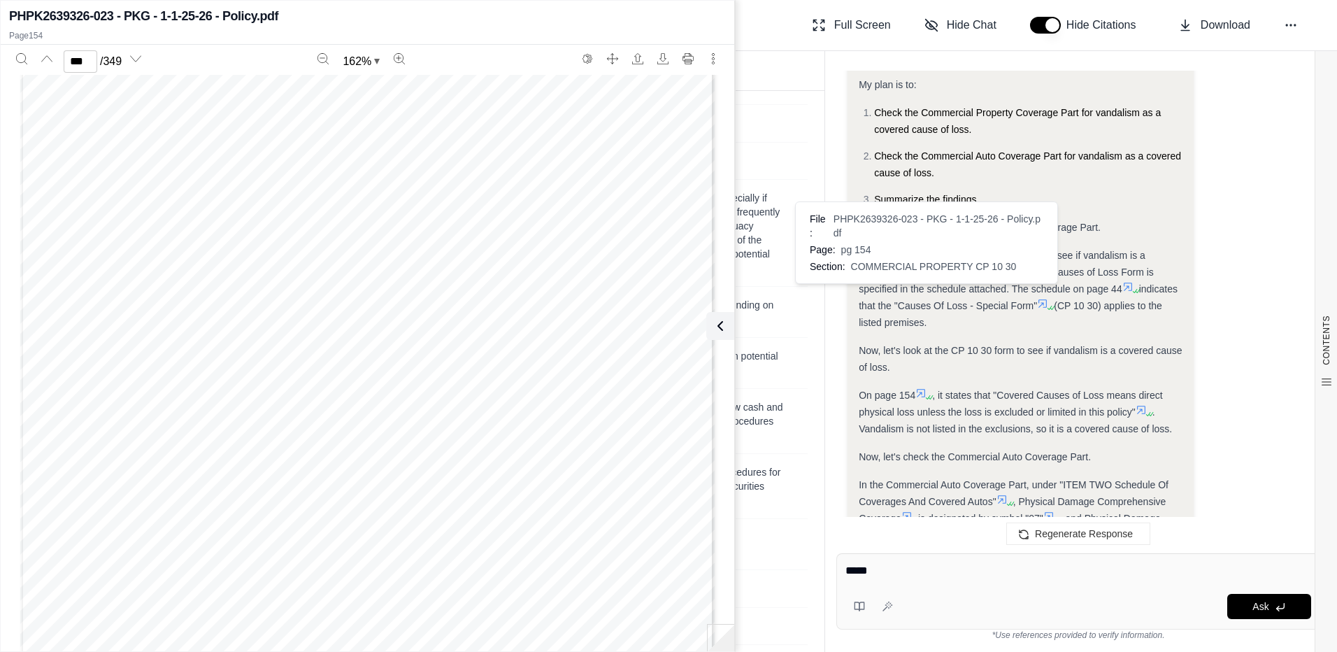
click at [923, 389] on icon at bounding box center [921, 393] width 8 height 8
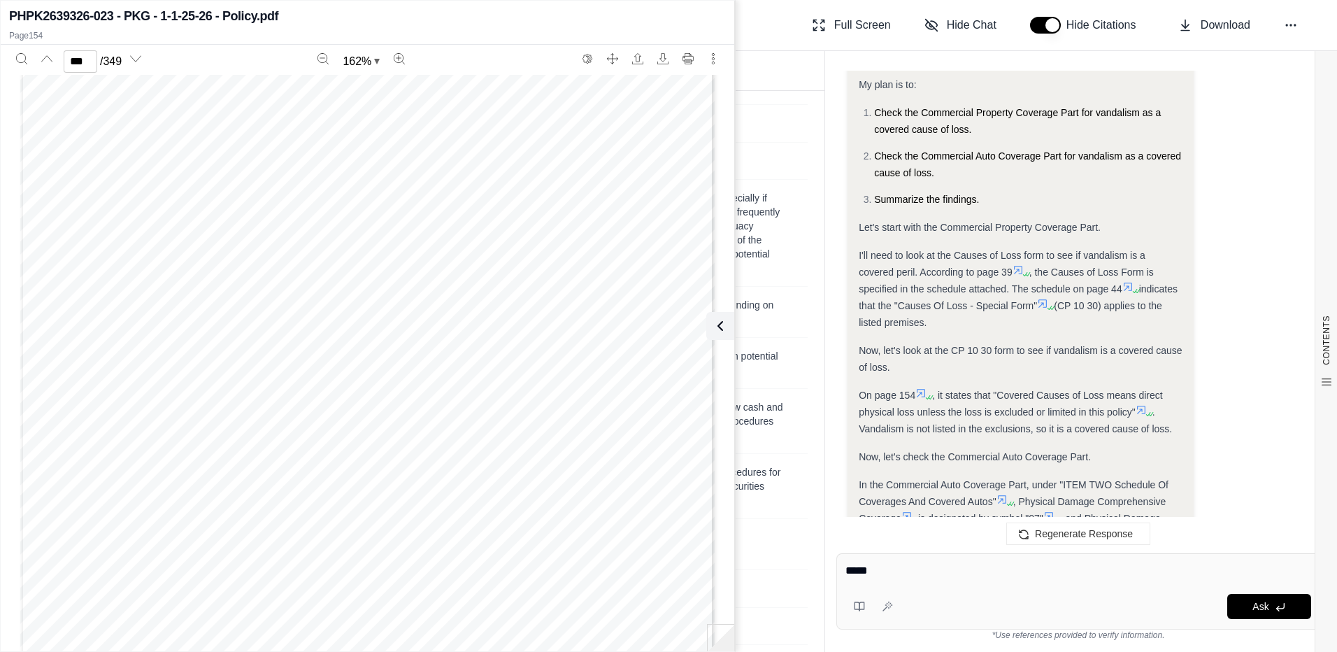
scroll to position [8183, 0]
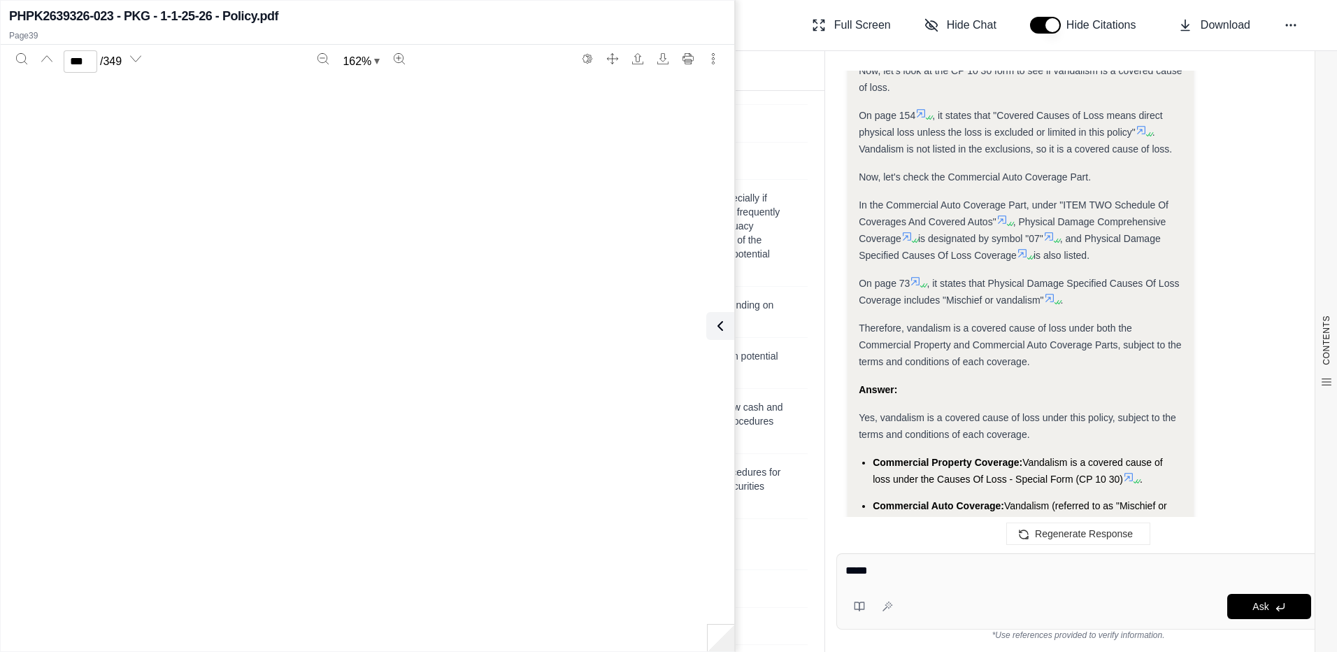
click at [1019, 170] on div "Okay, I need to determine if the policy provides coverage for vandalism. Analys…" at bounding box center [1021, 143] width 324 height 807
type input "**"
